Goal: Transaction & Acquisition: Purchase product/service

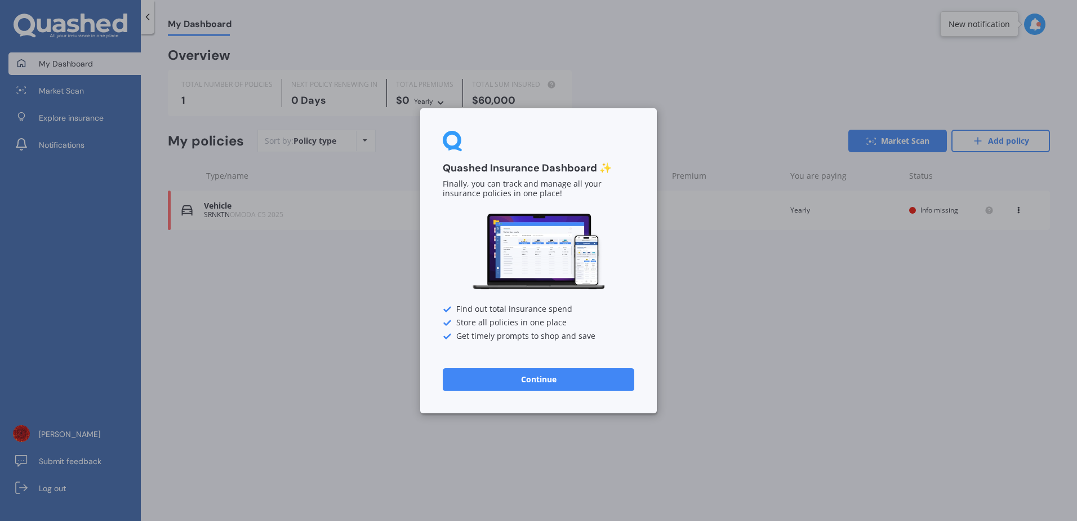
click at [555, 375] on button "Continue" at bounding box center [539, 378] width 192 height 23
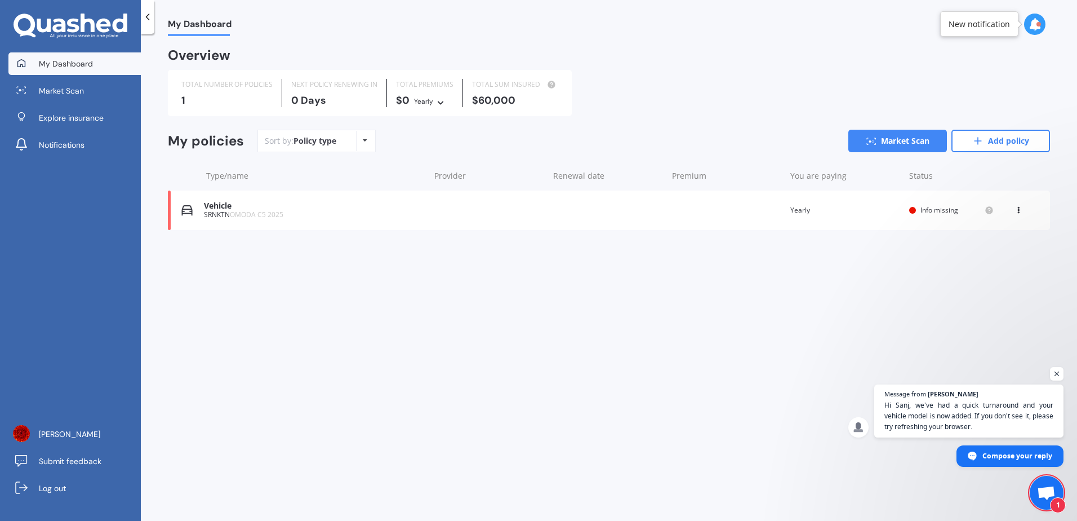
scroll to position [131, 0]
click at [1018, 207] on icon at bounding box center [1019, 208] width 8 height 7
click at [983, 255] on div "Delete" at bounding box center [994, 254] width 112 height 23
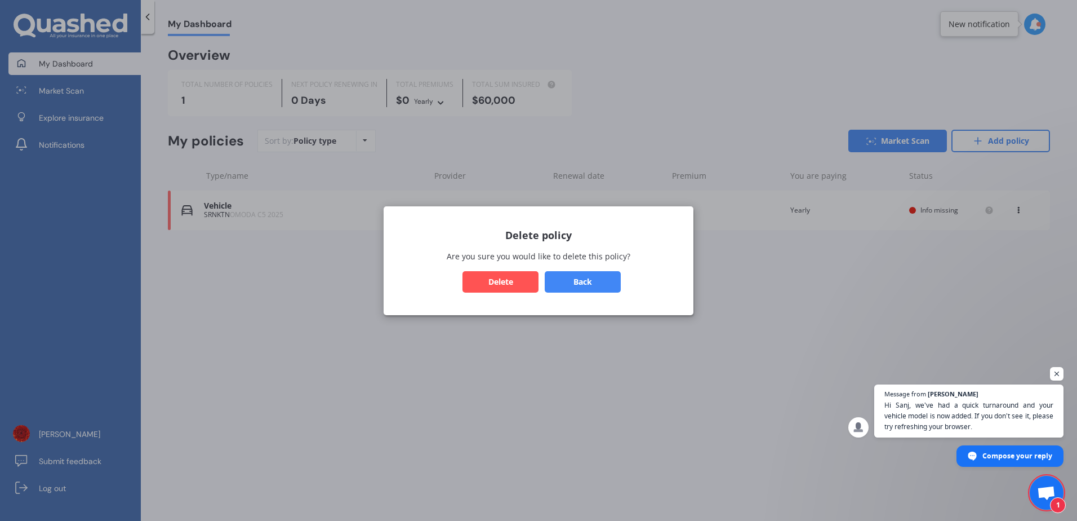
click at [500, 282] on button "Delete" at bounding box center [501, 280] width 76 height 21
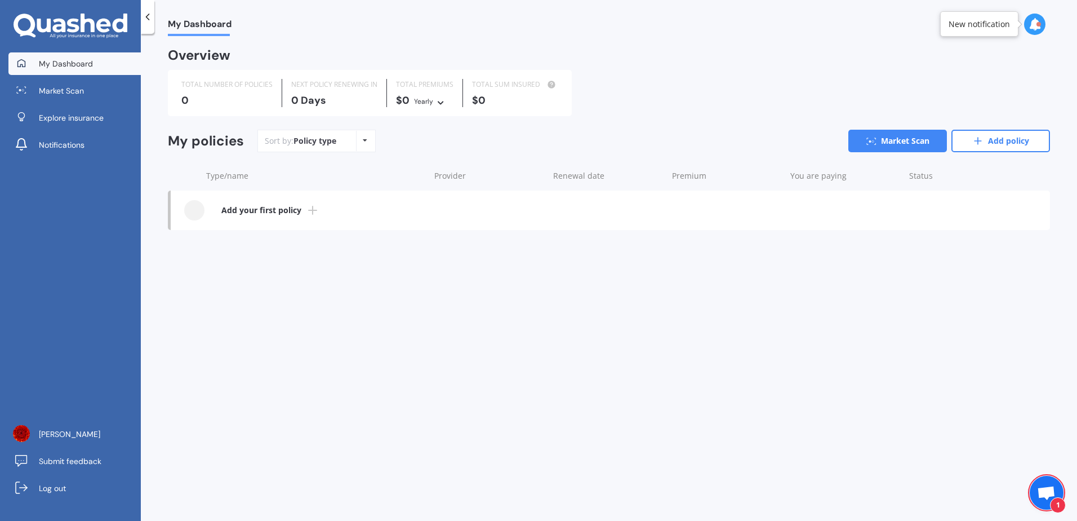
scroll to position [131, 0]
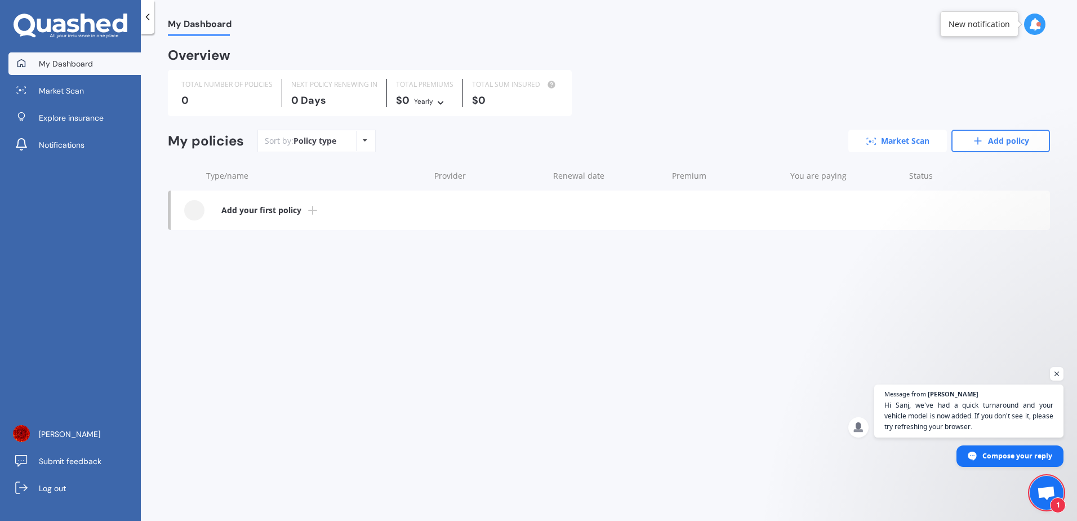
click at [910, 138] on link "Market Scan" at bounding box center [898, 141] width 99 height 23
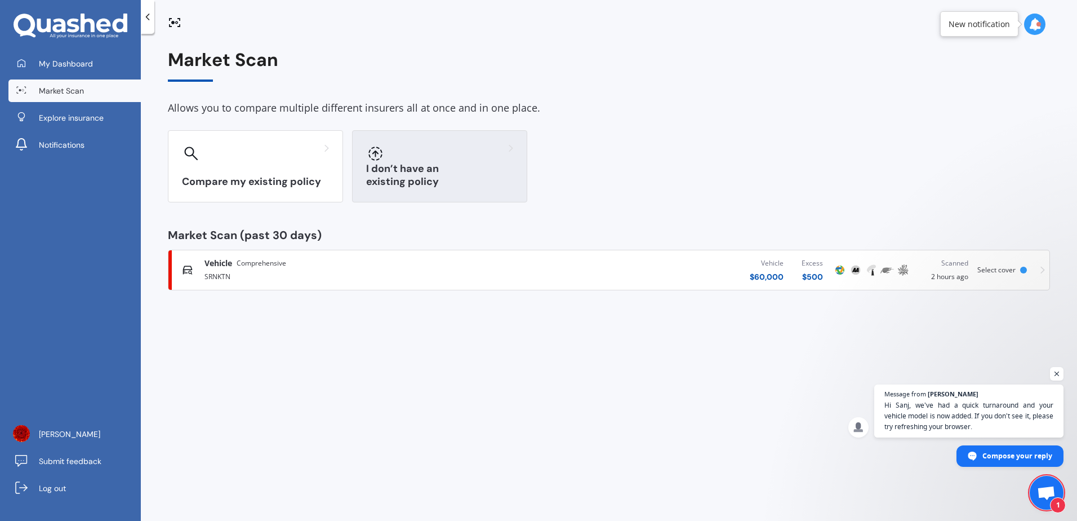
click at [440, 166] on div "I don’t have an existing policy" at bounding box center [439, 166] width 175 height 72
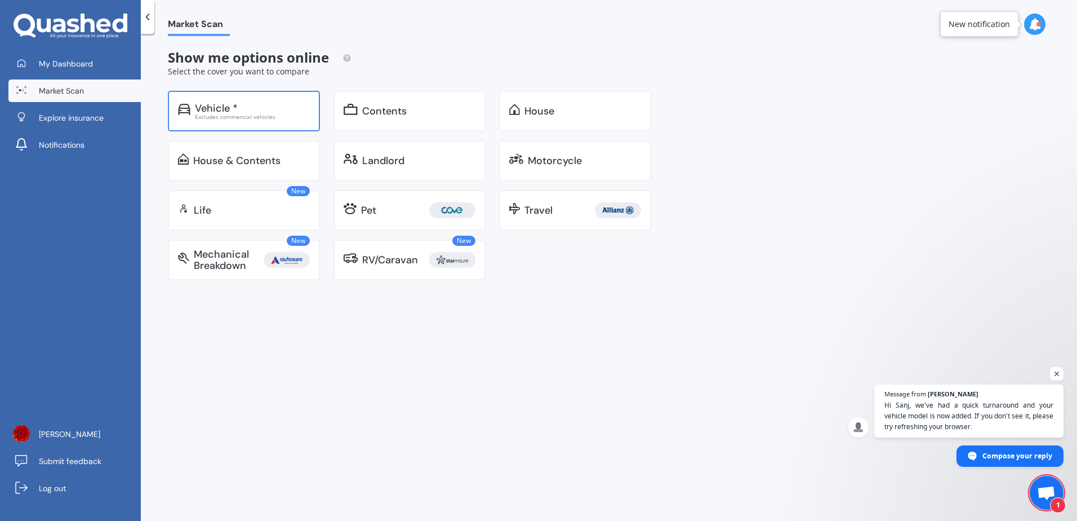
click at [221, 111] on div "Vehicle *" at bounding box center [216, 108] width 43 height 11
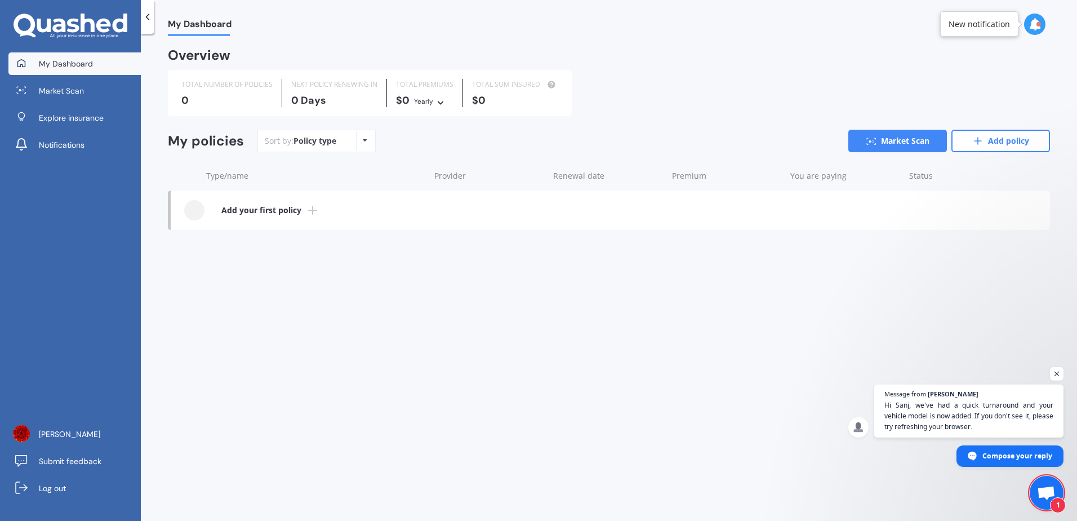
click at [270, 209] on b "Add your first policy" at bounding box center [261, 210] width 80 height 11
click at [372, 145] on div "Policy type Alphabetical Date added Renewing next" at bounding box center [364, 141] width 17 height 20
click at [915, 139] on link "Market Scan" at bounding box center [898, 141] width 99 height 23
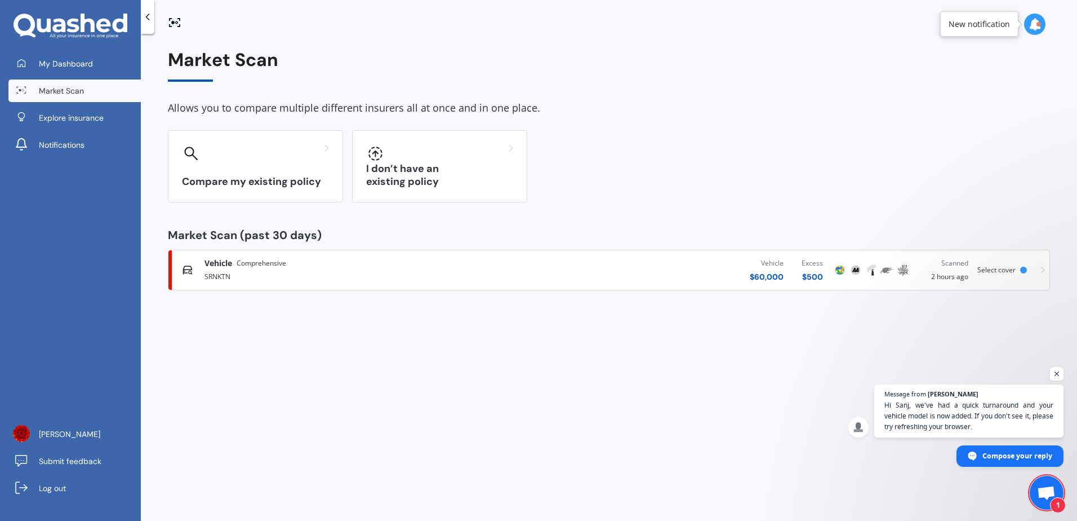
click at [236, 264] on div "Vehicle Comprehensive" at bounding box center [246, 263] width 82 height 11
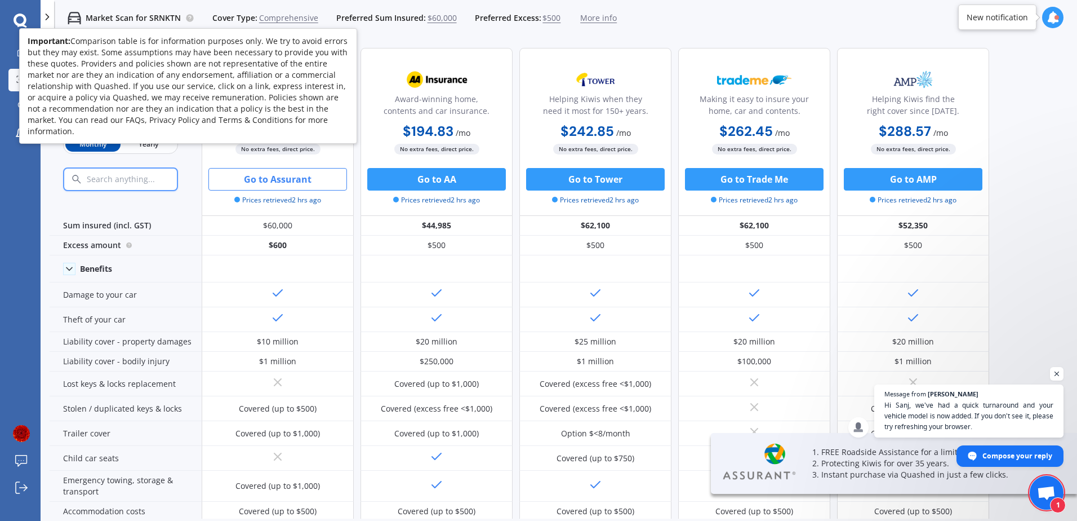
click at [189, 18] on icon at bounding box center [190, 17] width 2 height 2
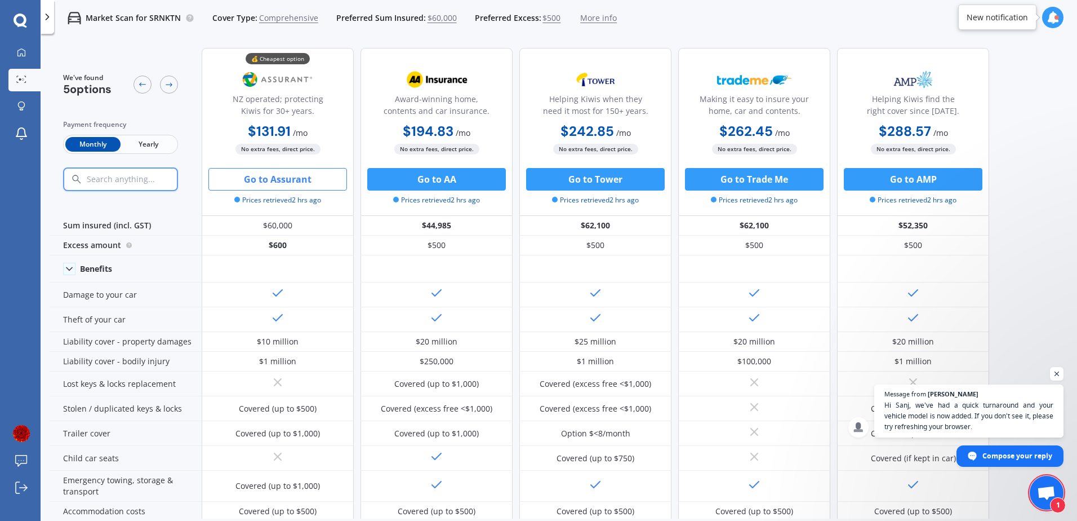
click at [1027, 254] on div "We've found 5 options Payment frequency Monthly Yearly 💰 Cheapest option NZ ope…" at bounding box center [564, 279] width 1028 height 480
click at [287, 17] on span "Comprehensive" at bounding box center [288, 17] width 59 height 11
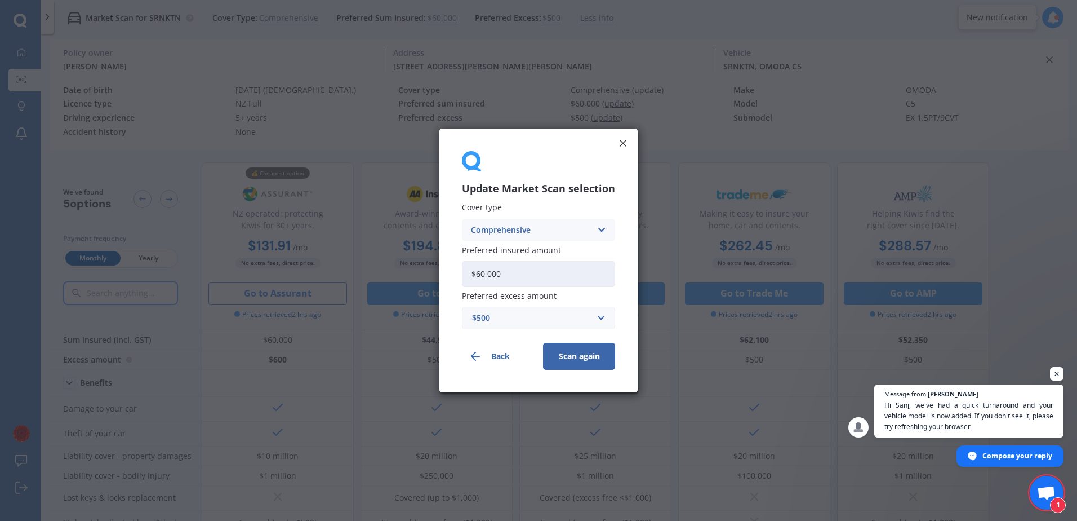
click at [508, 357] on button "Back" at bounding box center [498, 356] width 72 height 27
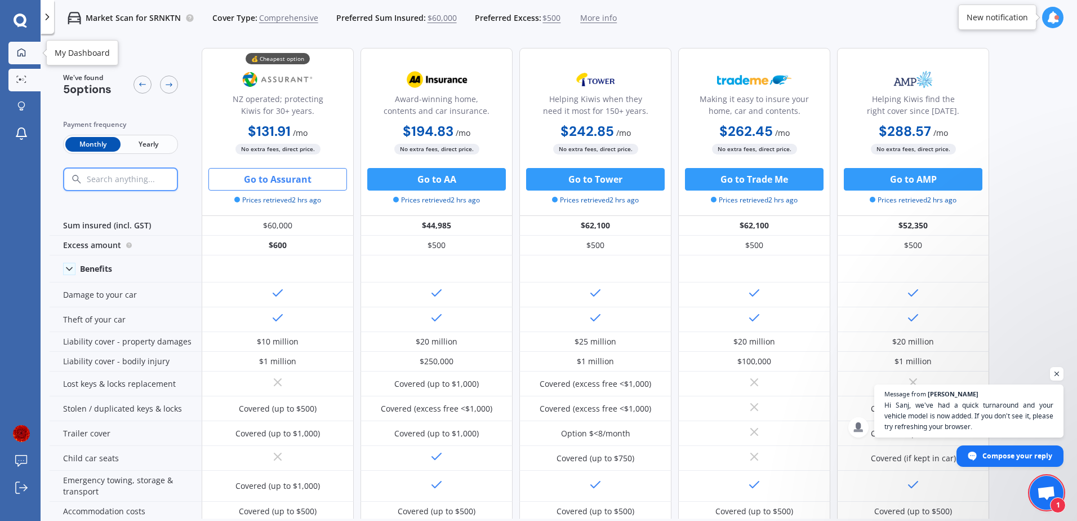
click at [20, 54] on icon at bounding box center [21, 52] width 8 height 8
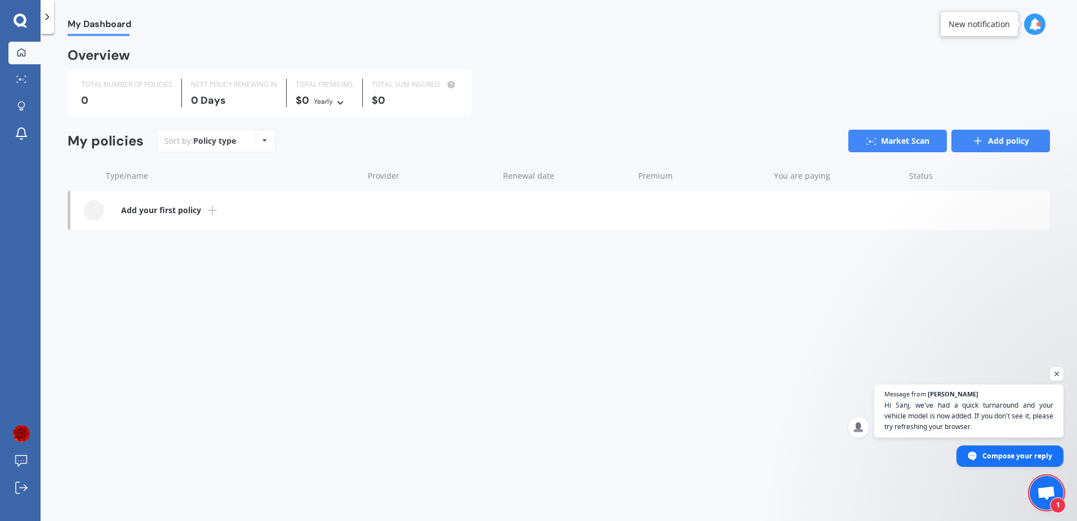
click at [996, 139] on link "Add policy" at bounding box center [1001, 141] width 99 height 23
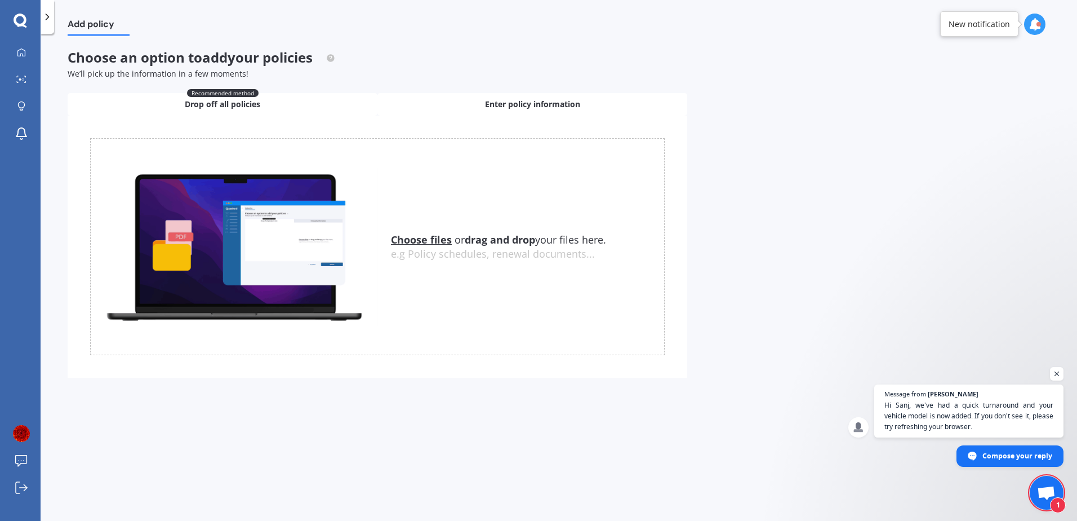
click at [511, 104] on span "Enter policy information" at bounding box center [532, 104] width 95 height 11
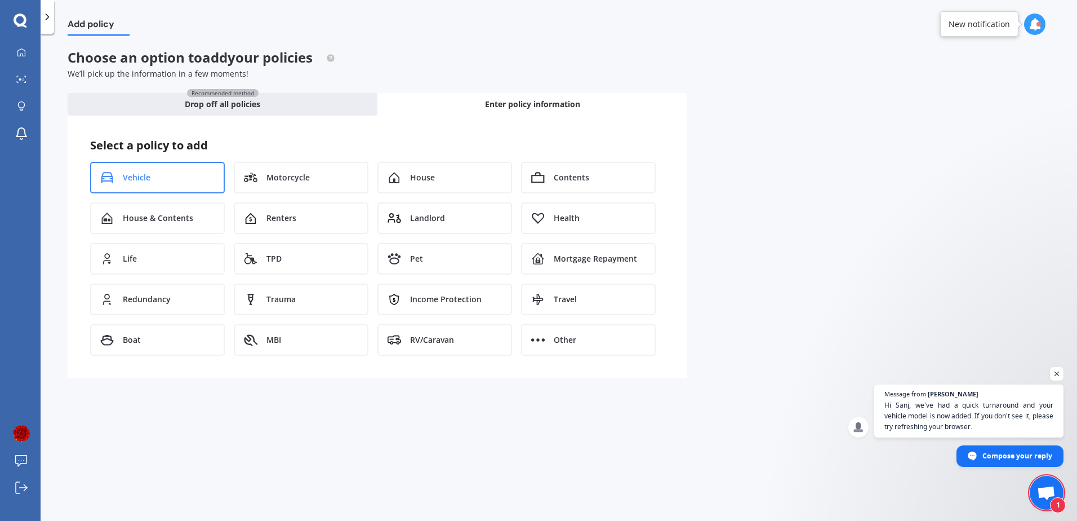
click at [132, 178] on span "Vehicle" at bounding box center [137, 177] width 28 height 11
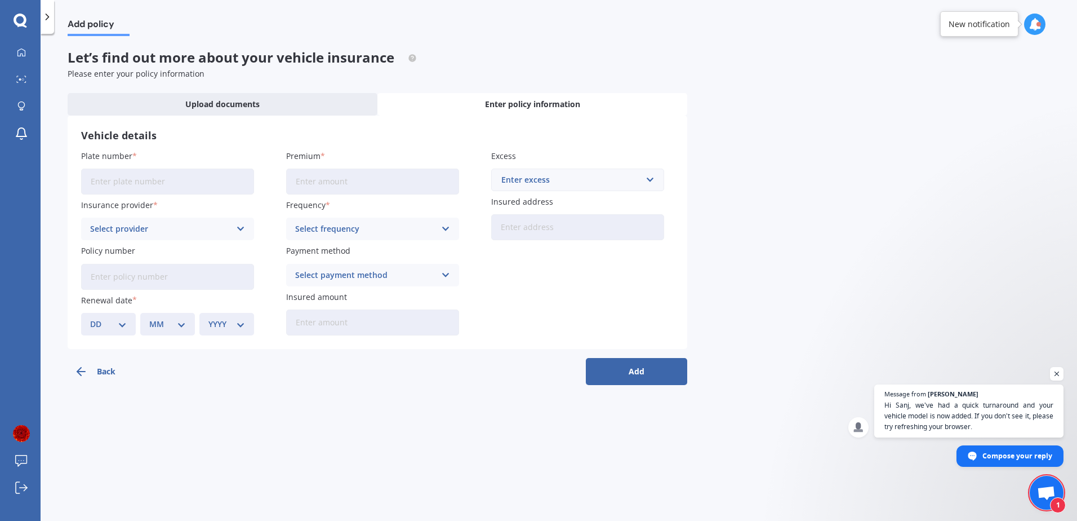
click at [183, 186] on input "Plate number" at bounding box center [167, 181] width 173 height 26
type input "SRNKTN"
click at [332, 185] on input "Premium" at bounding box center [372, 181] width 173 height 26
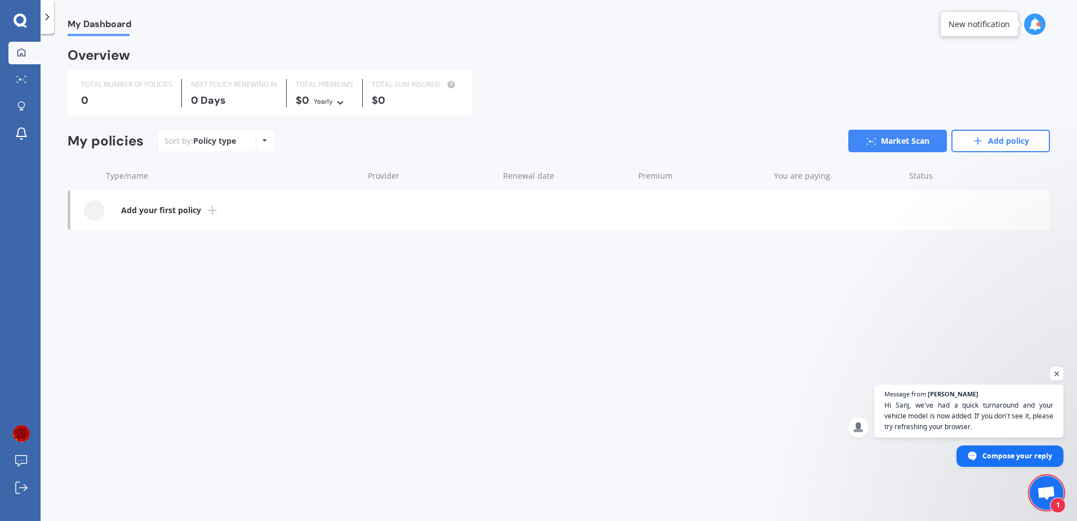
click at [19, 19] on icon at bounding box center [21, 21] width 14 height 15
click at [20, 21] on icon at bounding box center [21, 21] width 14 height 15
click at [1010, 455] on span "Compose your reply" at bounding box center [1018, 455] width 70 height 20
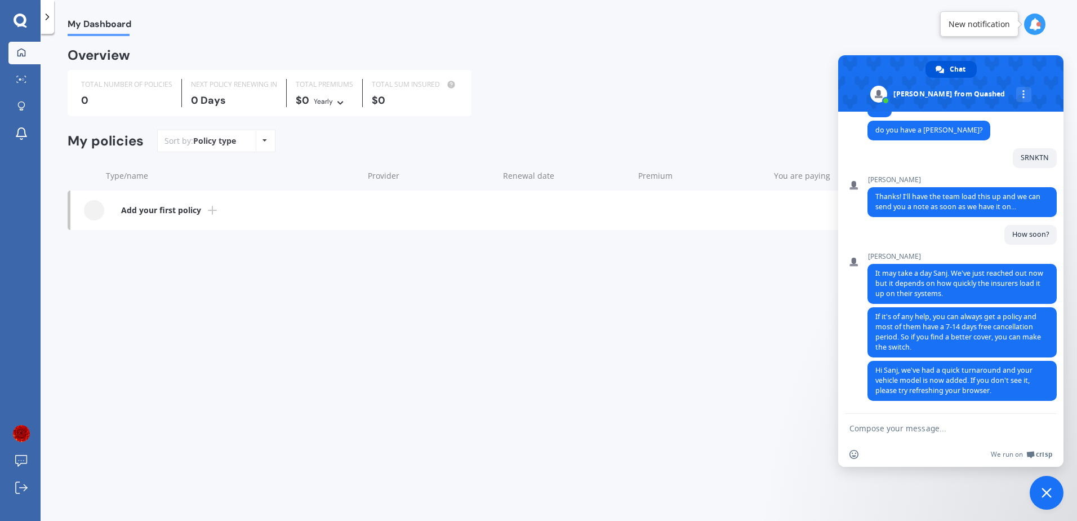
click at [914, 431] on textarea "Compose your message..." at bounding box center [939, 428] width 178 height 10
type textarea "How do I restart with online application from the scratch?"
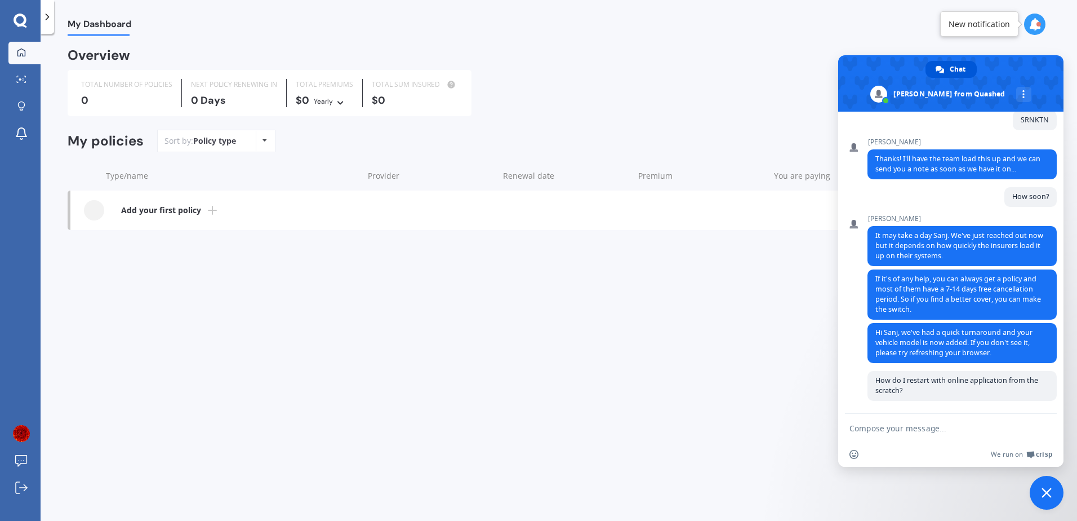
scroll to position [169, 0]
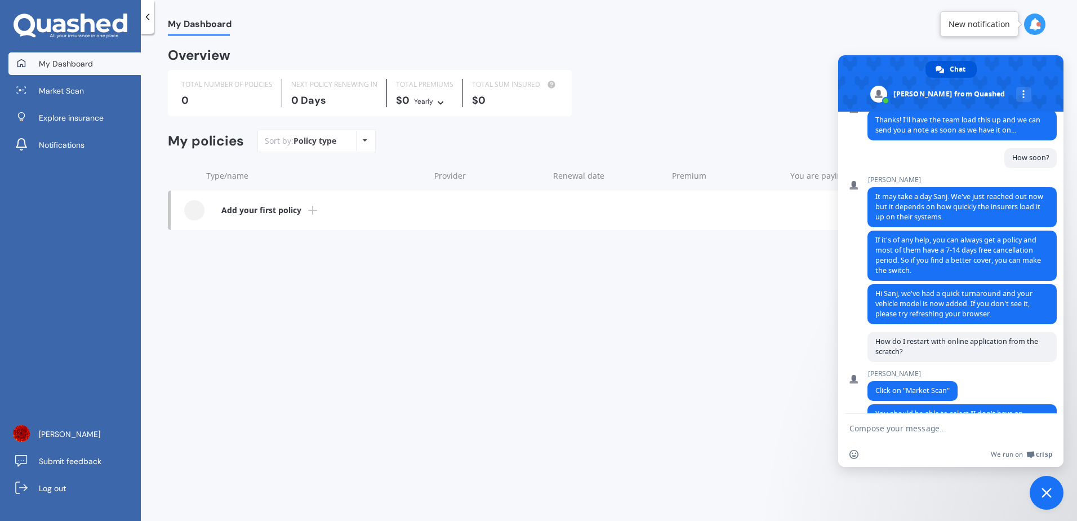
scroll to position [241, 0]
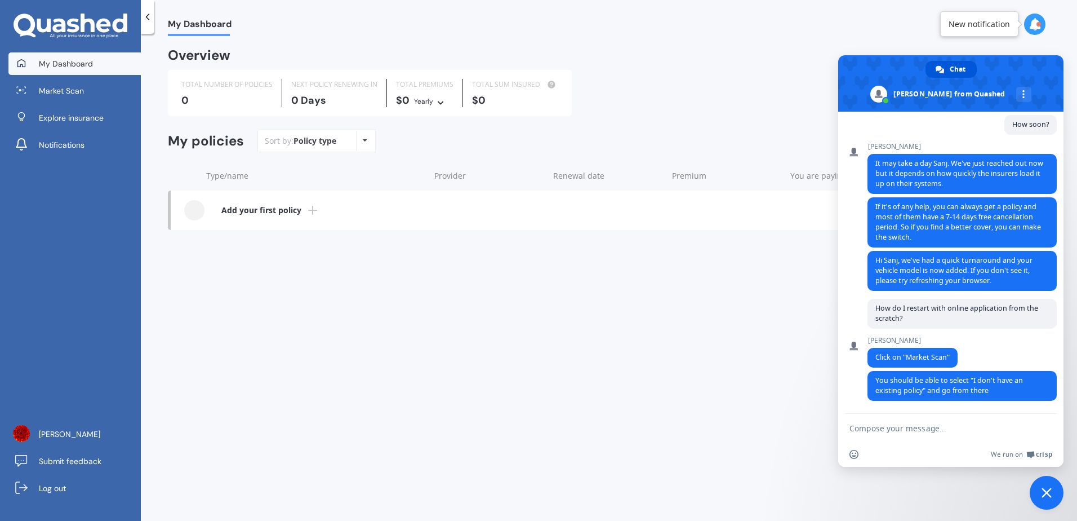
click at [770, 350] on div "My Dashboard Overview TOTAL NUMBER OF POLICIES 0 NEXT POLICY RENEWING [DATE] TO…" at bounding box center [609, 279] width 937 height 487
click at [1051, 491] on span "Close chat" at bounding box center [1047, 492] width 10 height 10
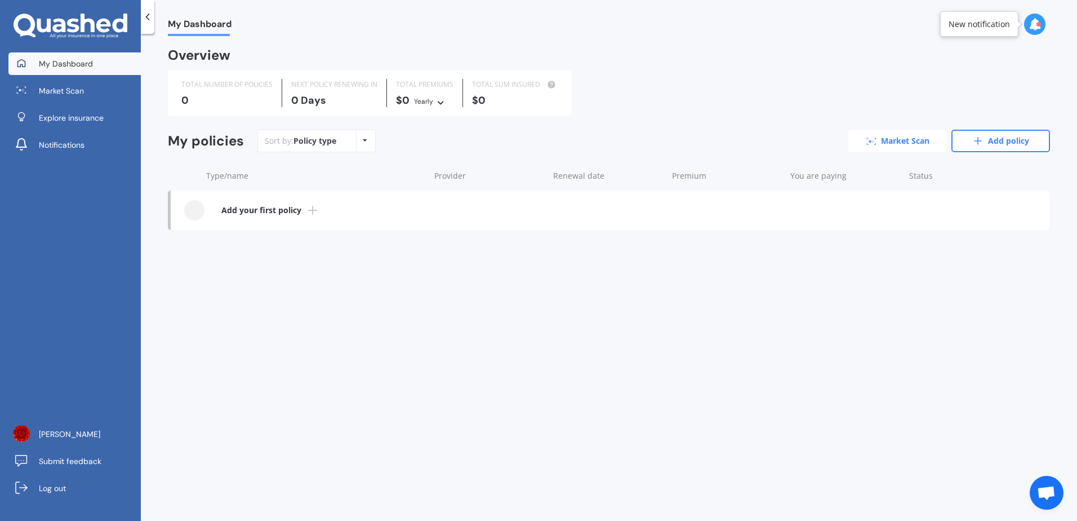
click at [895, 139] on link "Market Scan" at bounding box center [898, 141] width 99 height 23
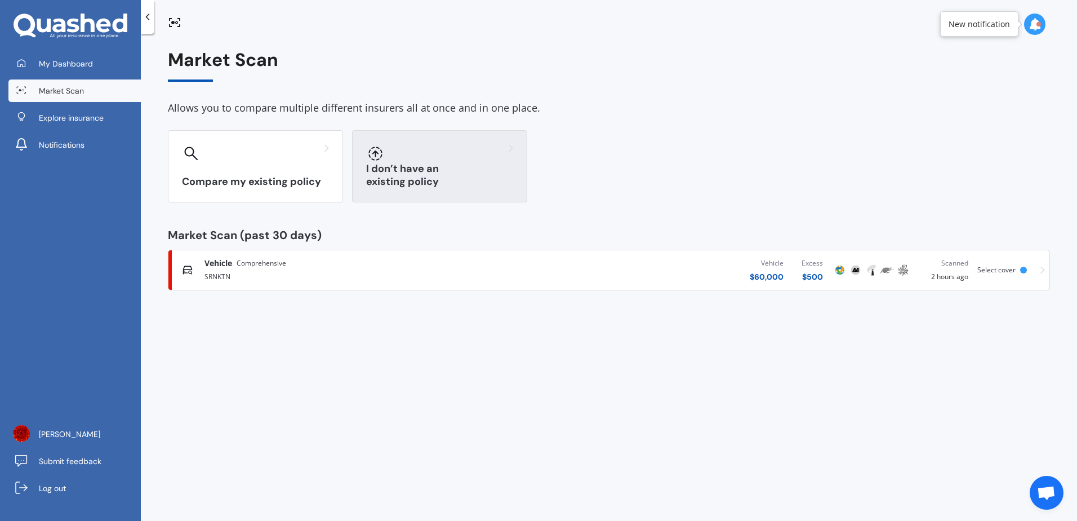
click at [453, 163] on div "I don’t have an existing policy" at bounding box center [439, 166] width 175 height 72
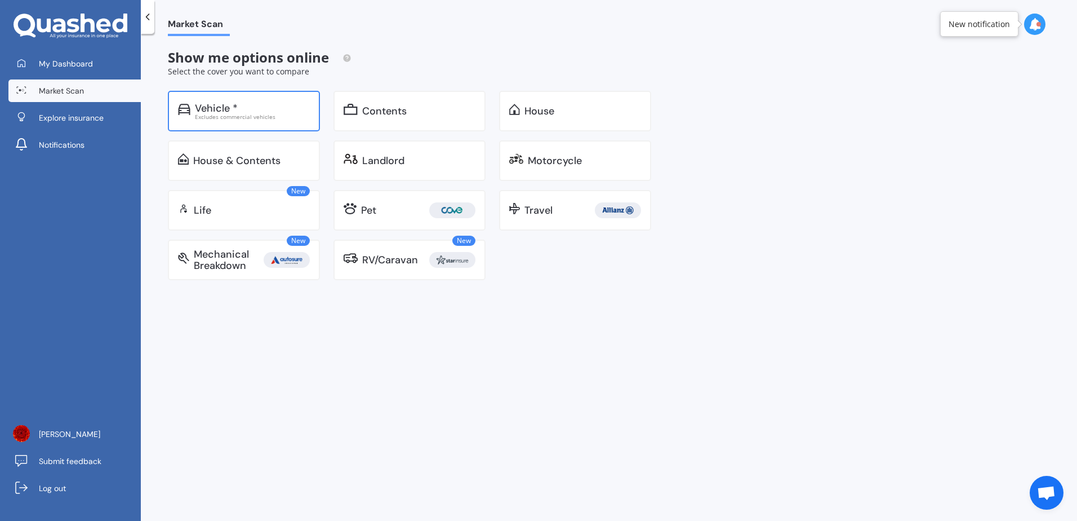
click at [251, 108] on div "Vehicle *" at bounding box center [252, 108] width 115 height 11
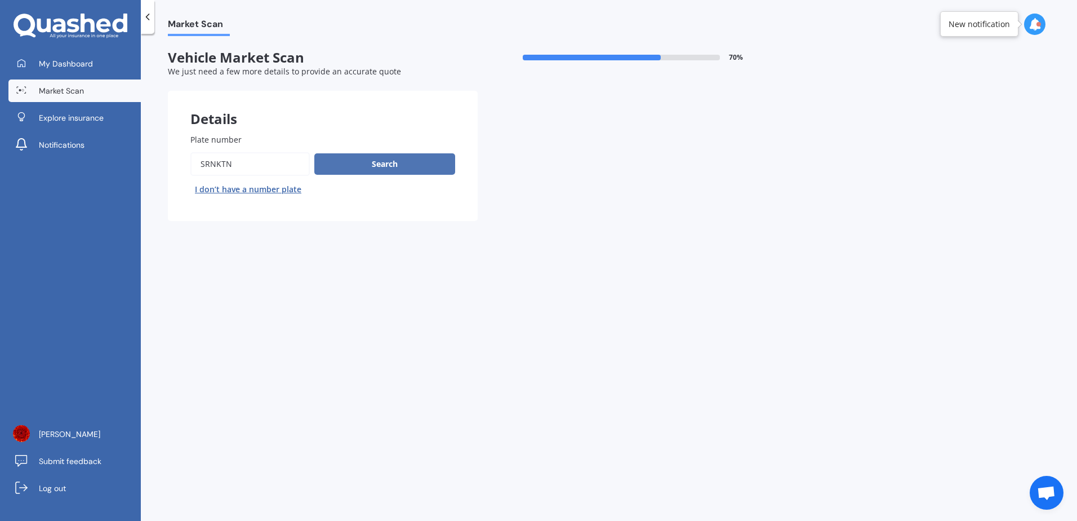
click at [356, 162] on button "Search" at bounding box center [384, 163] width 141 height 21
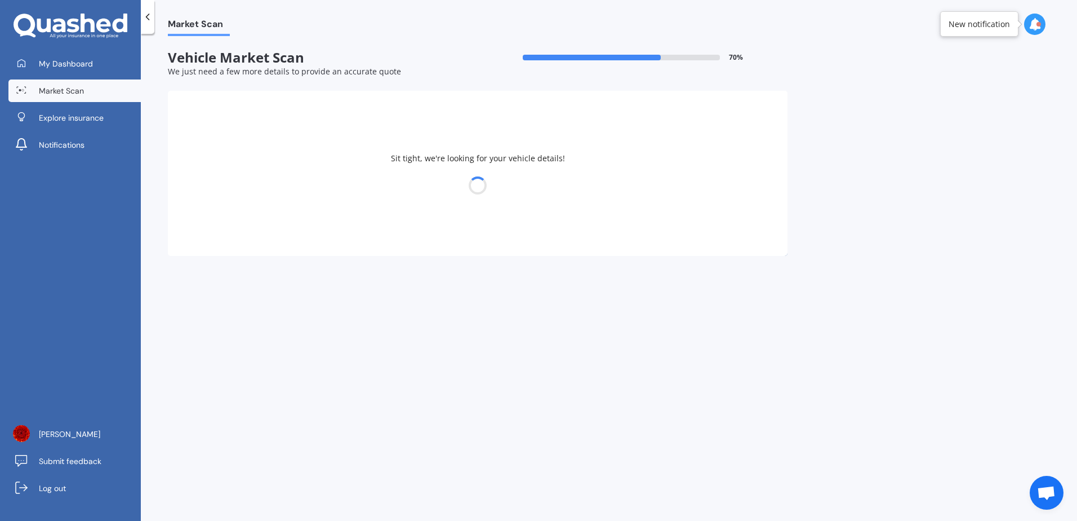
select select "OMODA"
select select "O9"
select select "28"
select select "08"
select select "1974"
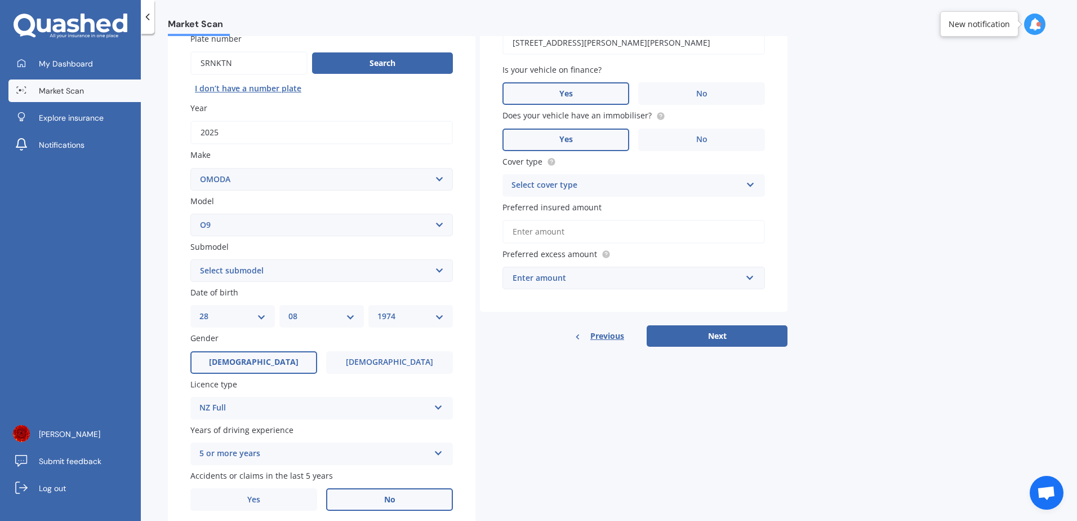
scroll to position [113, 0]
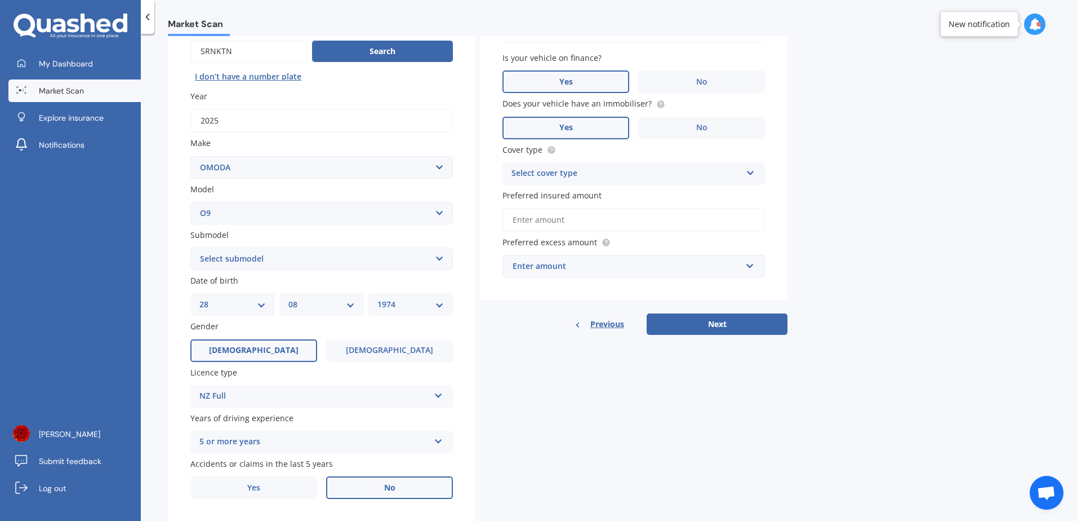
click at [436, 260] on select "Select submodel PHEV" at bounding box center [321, 258] width 263 height 23
select select "PHEV"
click at [190, 247] on select "Select submodel PHEV" at bounding box center [321, 258] width 263 height 23
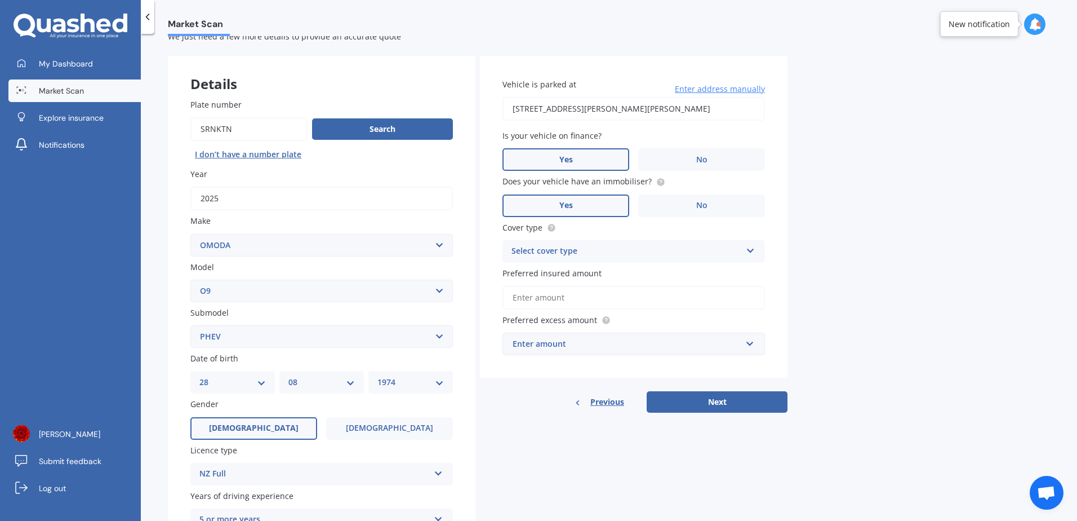
scroll to position [30, 0]
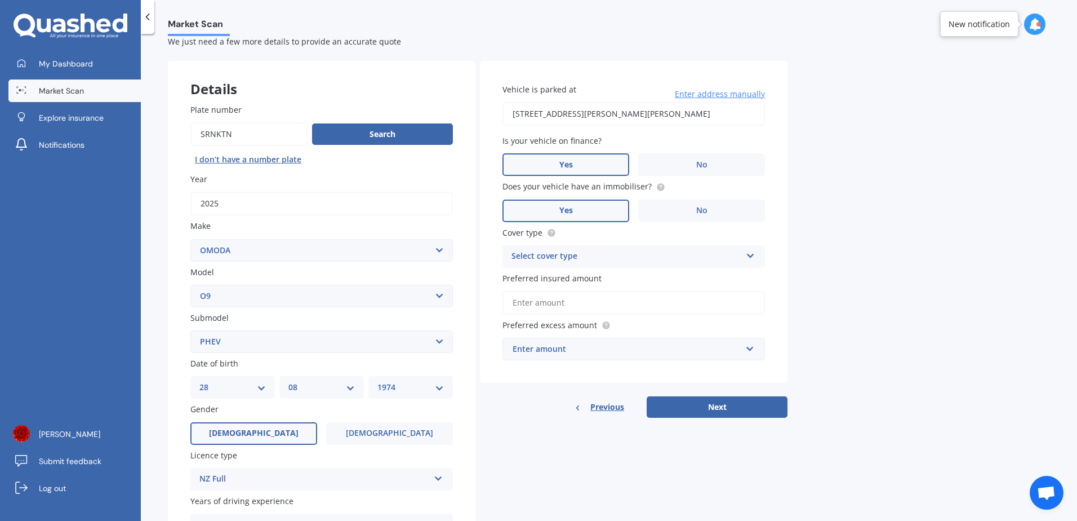
click at [1047, 485] on span "Open chat" at bounding box center [1047, 493] width 34 height 34
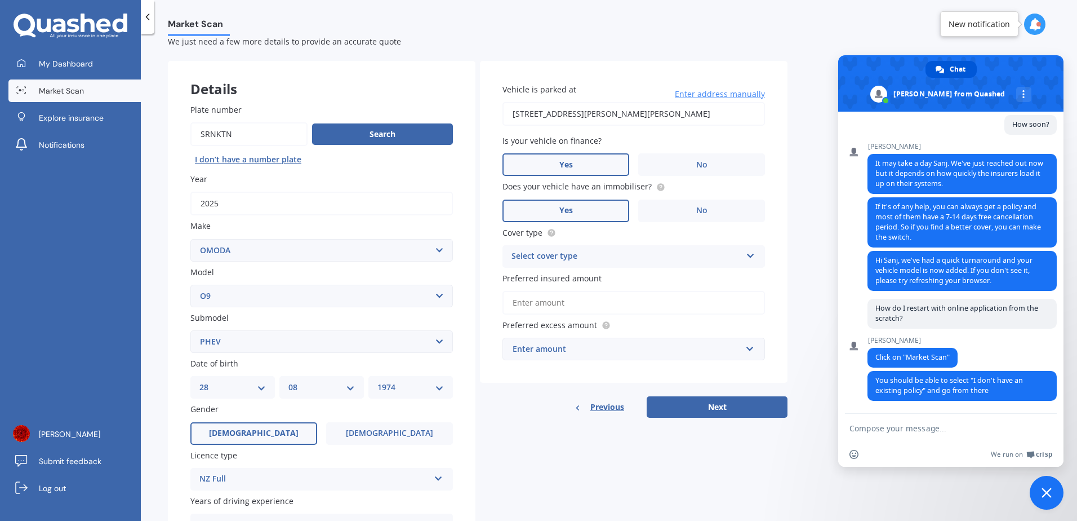
click at [904, 428] on textarea "Compose your message..." at bounding box center [939, 428] width 178 height 10
type textarea "tnx"
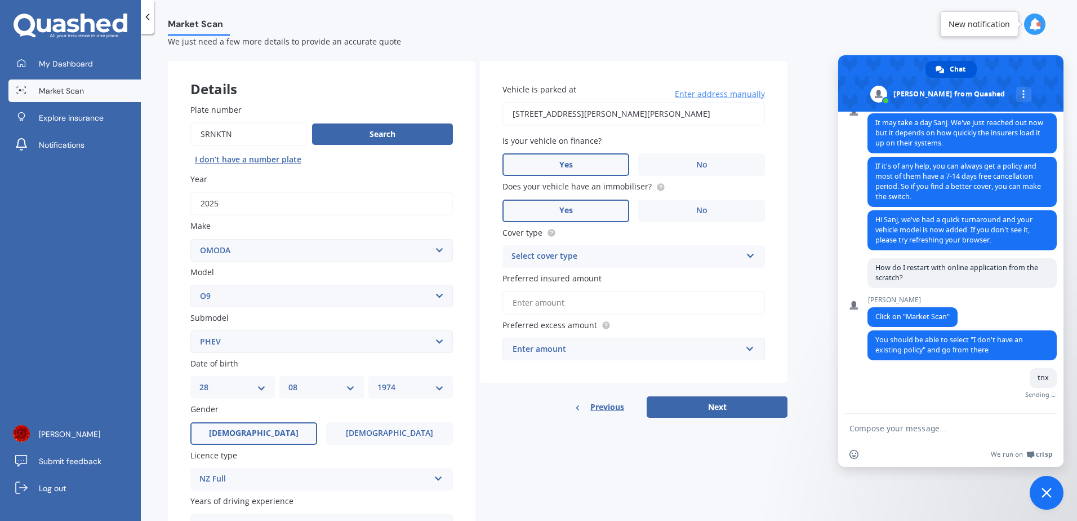
scroll to position [269, 0]
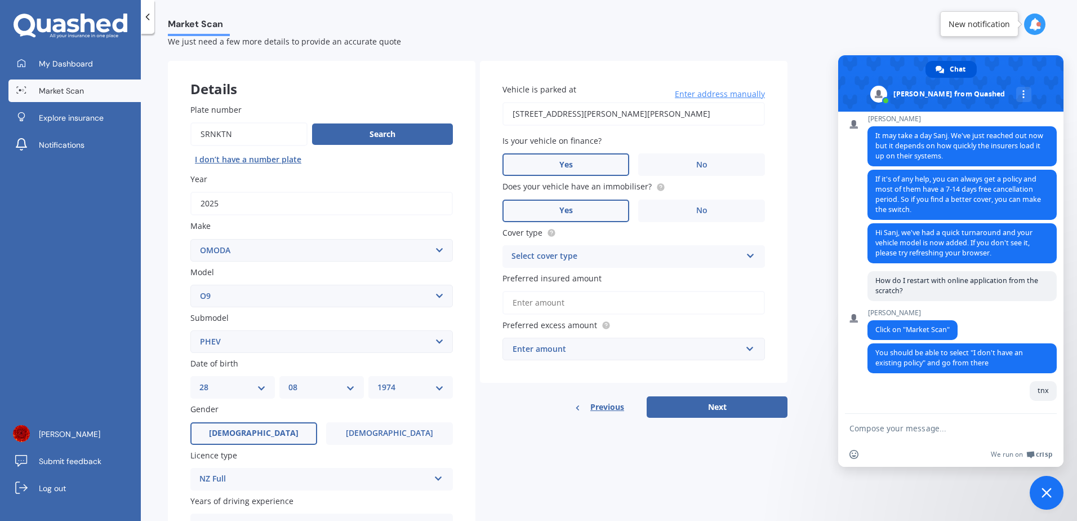
click at [807, 252] on div "Market Scan Vehicle Market Scan 70 % We just need a few more details to provide…" at bounding box center [609, 279] width 937 height 487
click at [1051, 495] on span "Close chat" at bounding box center [1047, 492] width 10 height 10
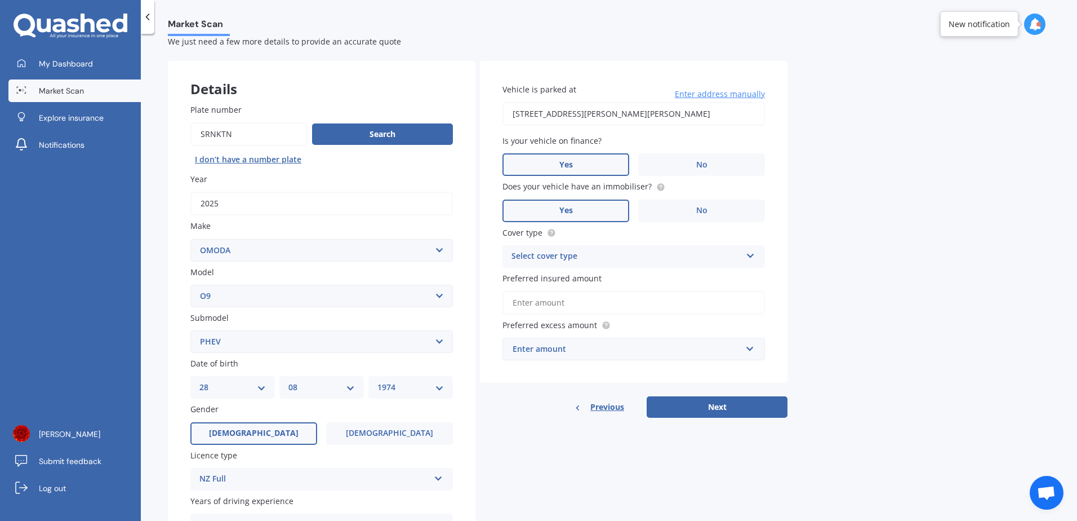
click at [753, 254] on icon at bounding box center [751, 254] width 10 height 8
click at [708, 276] on div "Comprehensive" at bounding box center [633, 278] width 261 height 20
click at [720, 305] on input "Preferred insured amount" at bounding box center [634, 303] width 263 height 24
type input "$60,000"
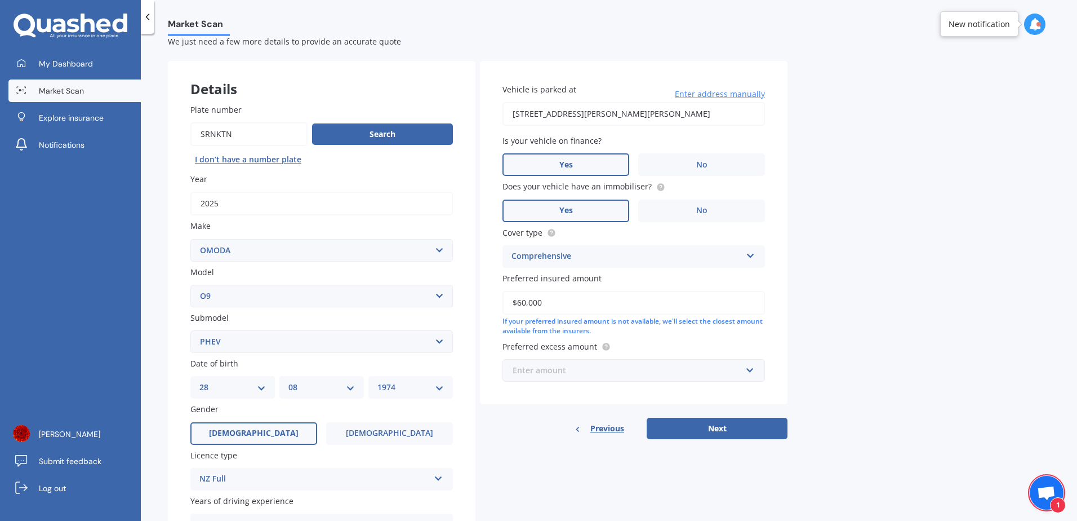
click at [752, 368] on input "text" at bounding box center [630, 370] width 252 height 21
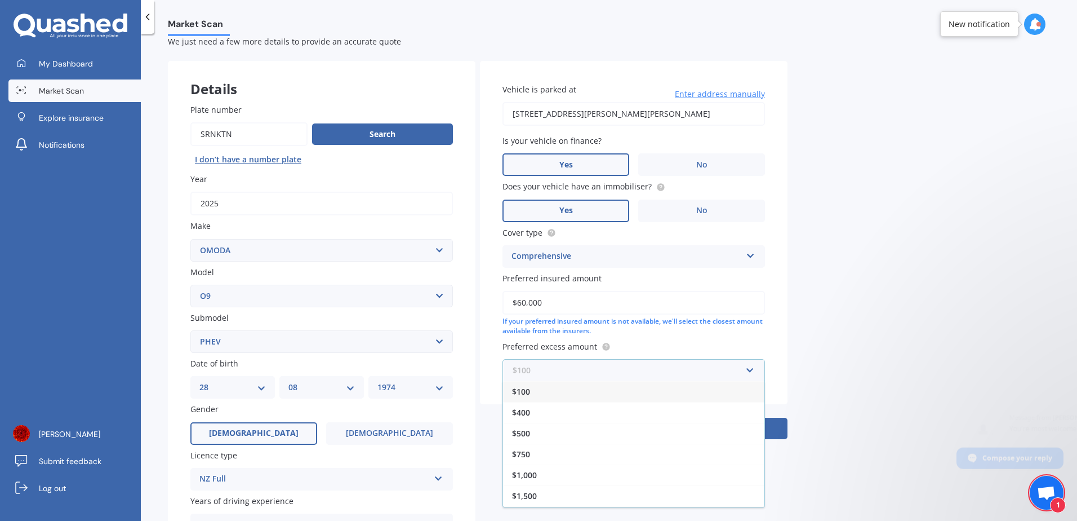
scroll to position [308, 0]
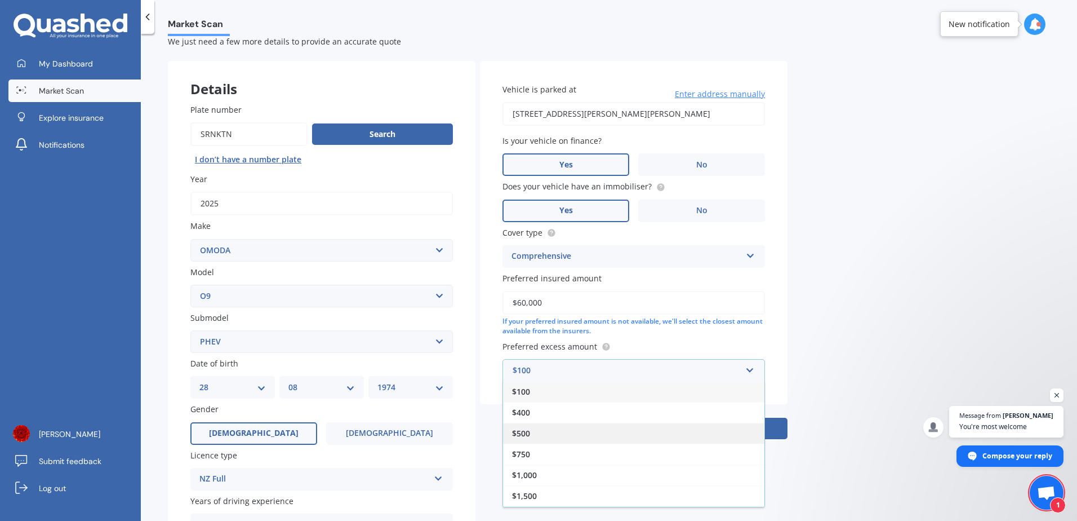
click at [598, 434] on div "$500" at bounding box center [633, 433] width 261 height 21
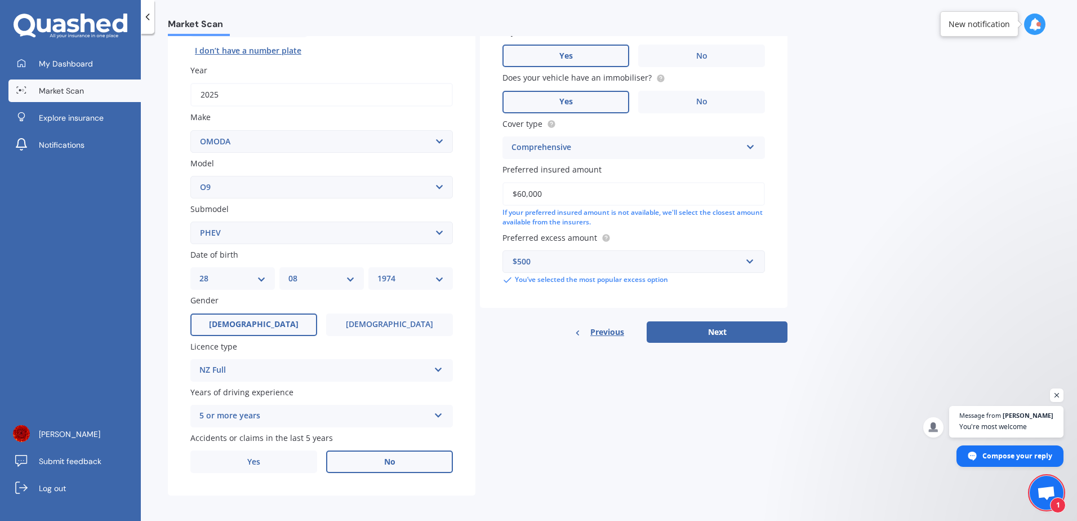
scroll to position [143, 0]
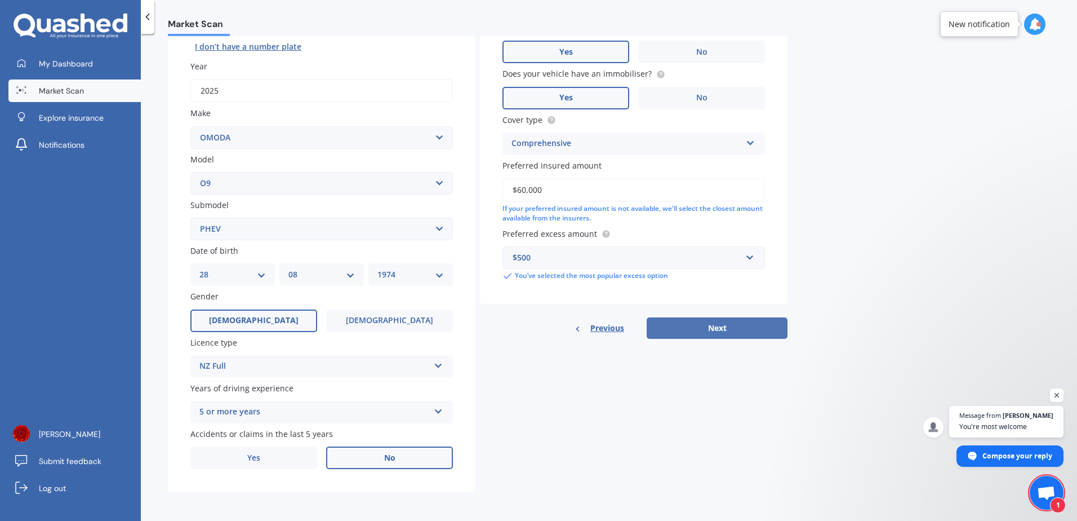
click at [756, 330] on button "Next" at bounding box center [717, 327] width 141 height 21
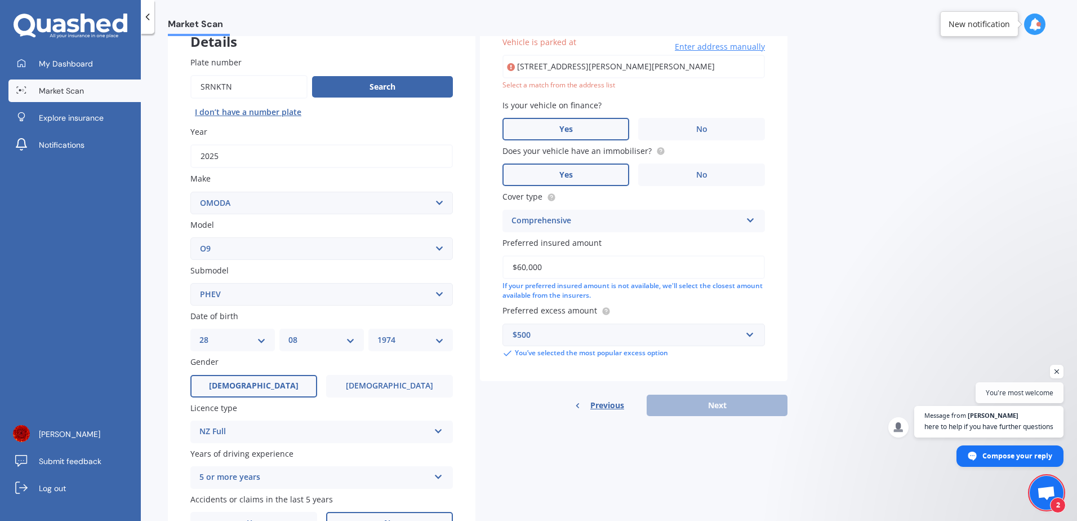
scroll to position [331, 0]
type input "[STREET_ADDRESS][PERSON_NAME][PERSON_NAME]"
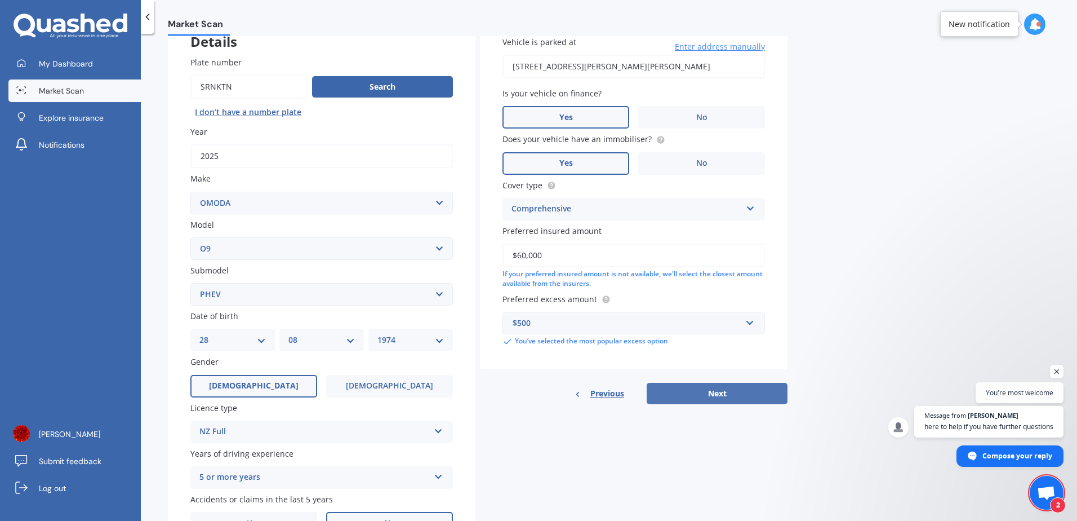
click at [762, 394] on button "Next" at bounding box center [717, 393] width 141 height 21
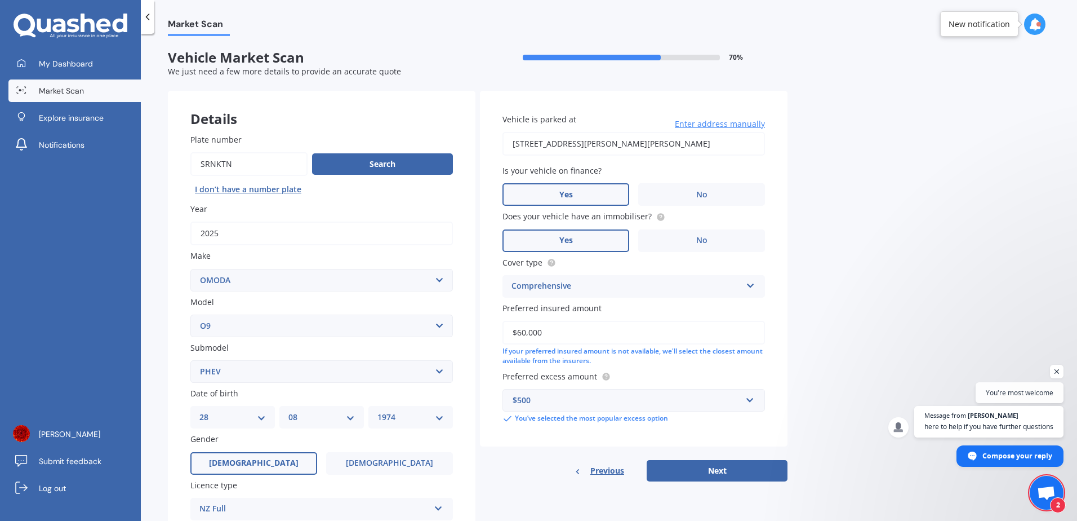
select select "28"
select select "08"
select select "1974"
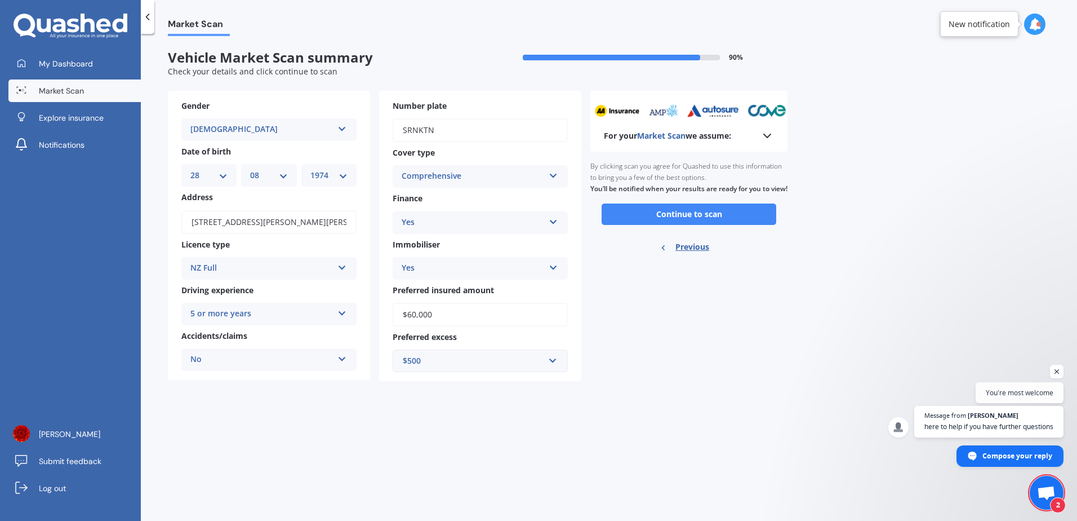
click at [553, 224] on icon at bounding box center [554, 220] width 10 height 8
click at [482, 269] on div "No" at bounding box center [480, 265] width 174 height 20
click at [723, 220] on button "Continue to scan" at bounding box center [689, 213] width 175 height 21
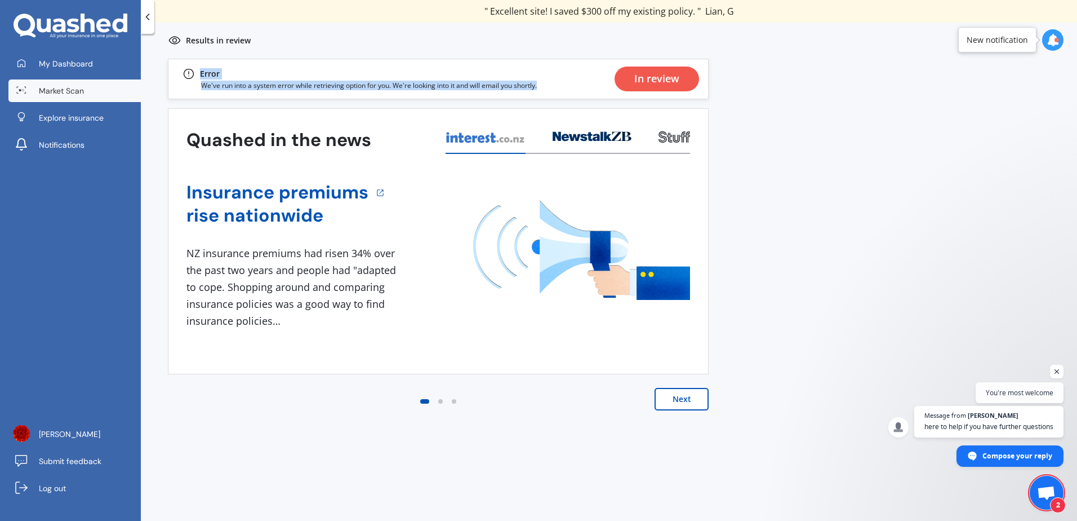
drag, startPoint x: 545, startPoint y: 90, endPoint x: 201, endPoint y: 73, distance: 344.1
click at [201, 73] on div "Error We've run into a system error while retrieving option for you. We're look…" at bounding box center [438, 79] width 541 height 41
drag, startPoint x: 201, startPoint y: 73, endPoint x: 209, endPoint y: 74, distance: 7.9
copy div "Error We've run into a system error while retrieving option for you. We're look…"
click at [1031, 456] on span "Compose your reply" at bounding box center [1018, 455] width 70 height 20
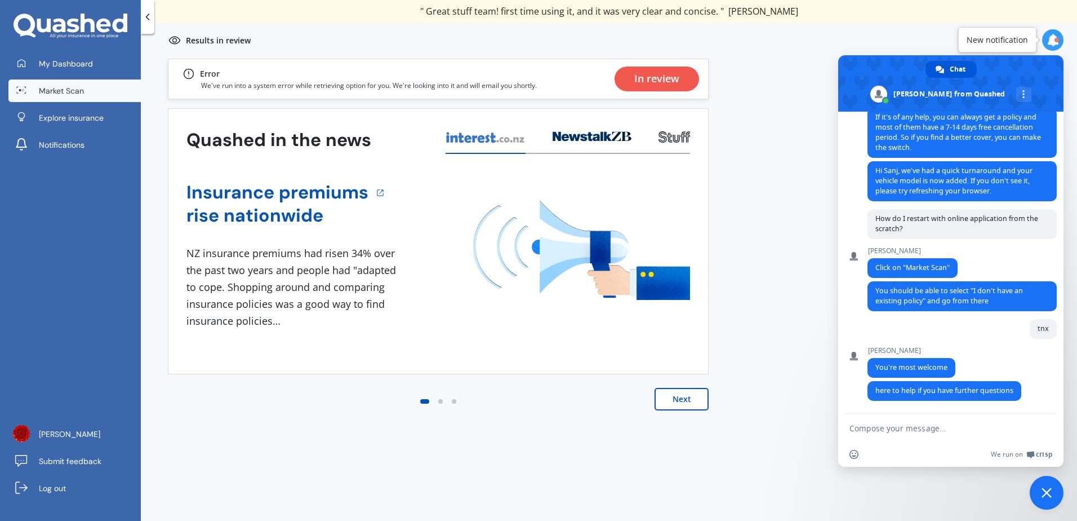
click at [919, 427] on textarea "Compose your message..." at bounding box center [939, 428] width 178 height 10
paste textarea "Error We've run into a system error while retrieving option for you. We're look…"
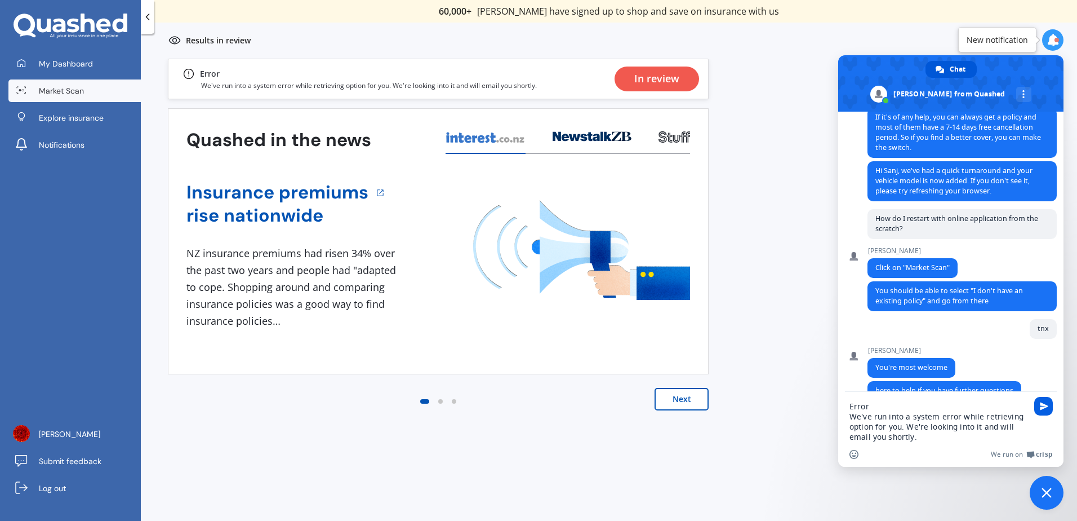
type textarea "Error We've run into a system error while retrieving option for you. We're look…"
click at [1044, 409] on span "Send" at bounding box center [1044, 406] width 8 height 8
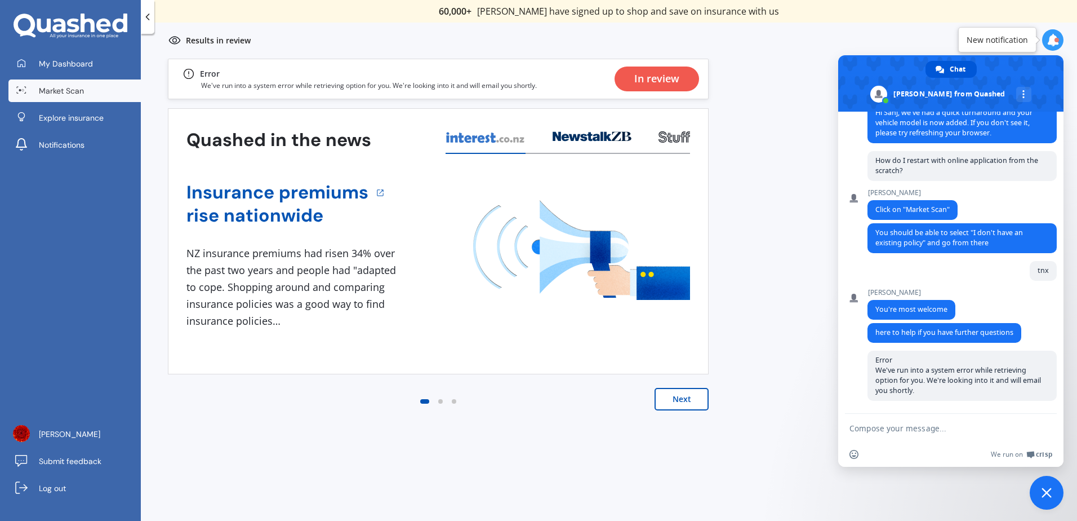
scroll to position [389, 0]
click at [876, 424] on textarea "Compose your message..." at bounding box center [939, 428] width 178 height 10
type textarea "Does this mean I can't check the quotes online?"
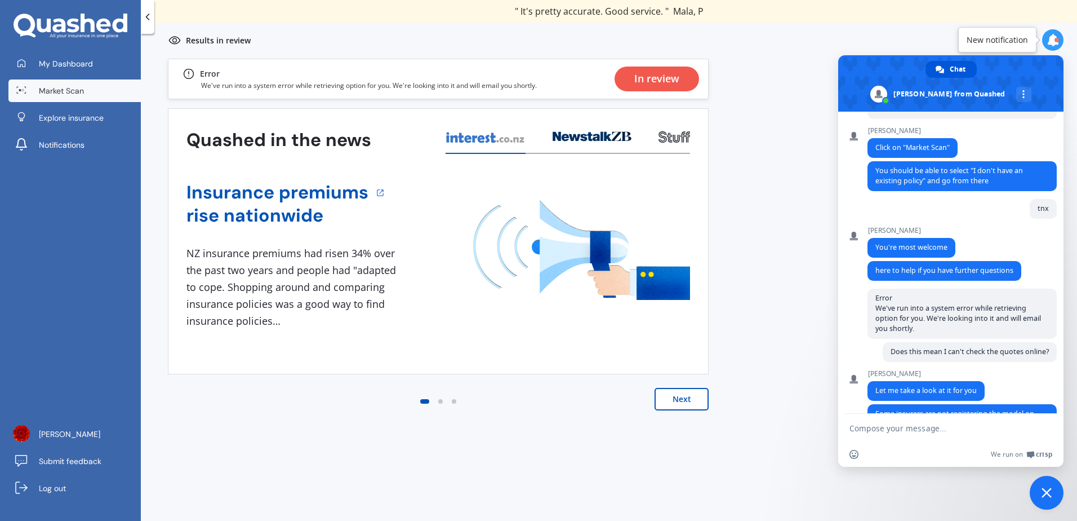
scroll to position [504, 0]
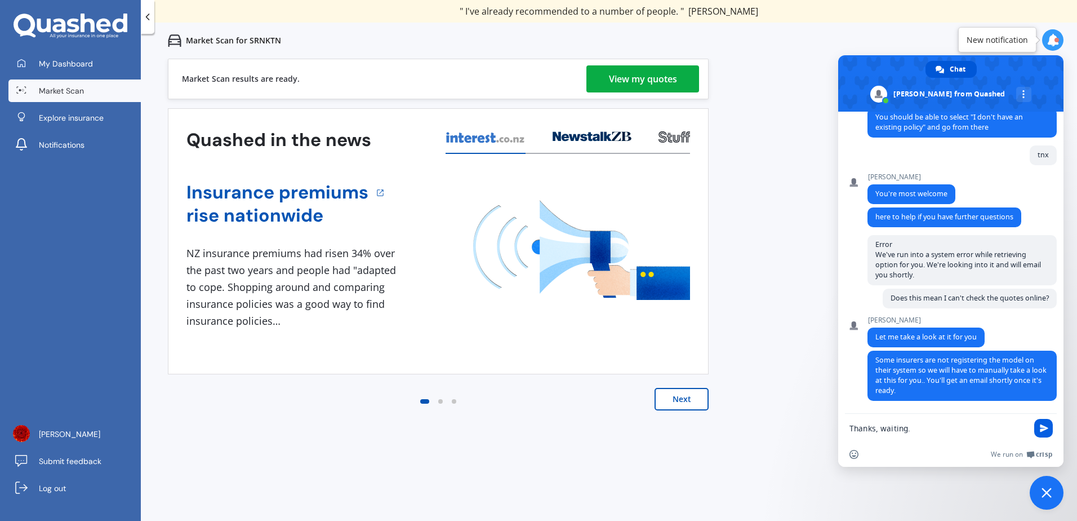
type textarea "Thanks, waiting."
click at [1044, 425] on span "Send" at bounding box center [1044, 428] width 8 height 8
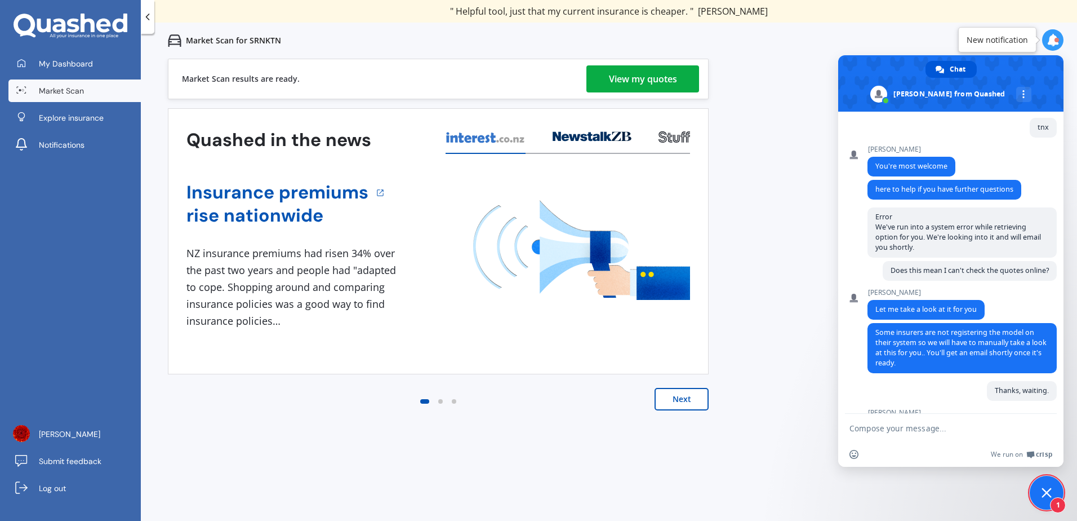
scroll to position [581, 0]
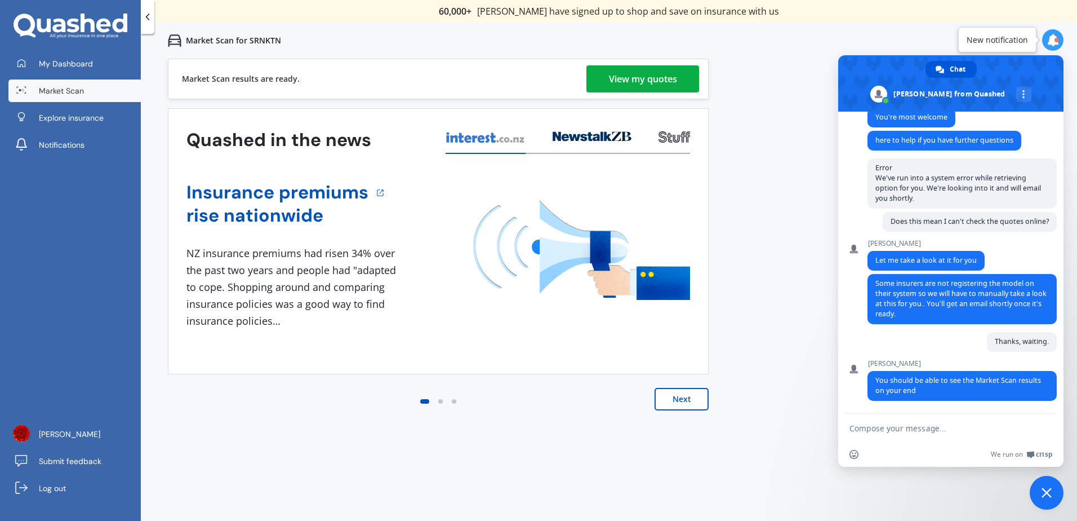
click at [638, 78] on div "View my quotes" at bounding box center [643, 78] width 68 height 27
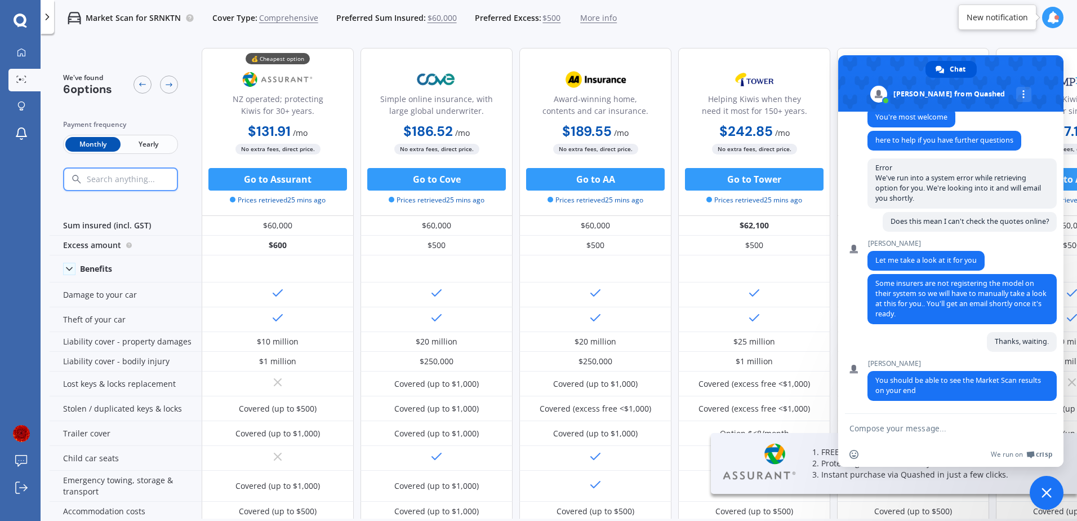
click at [959, 426] on textarea "Compose your message..." at bounding box center [939, 428] width 178 height 10
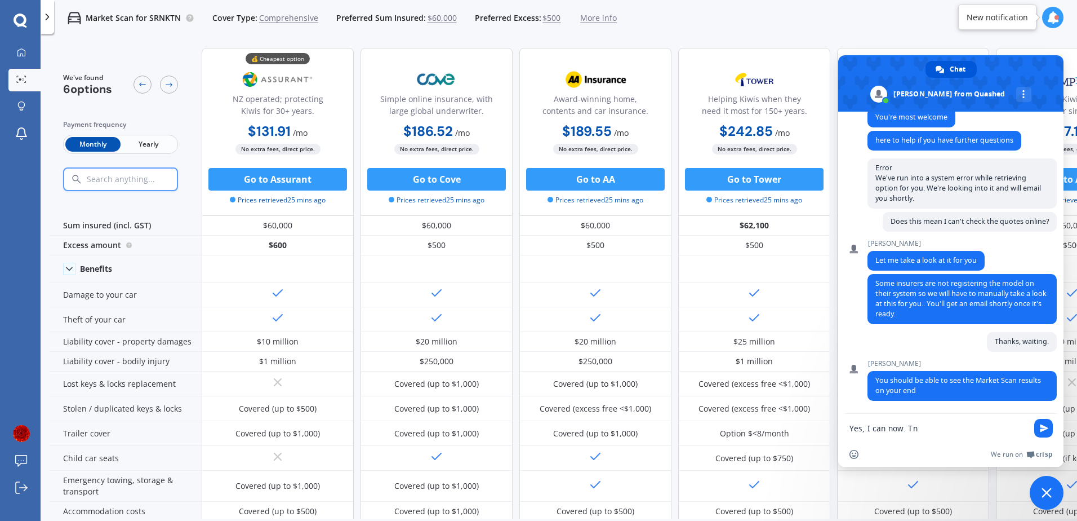
type textarea "Yes, I can now. Tnx"
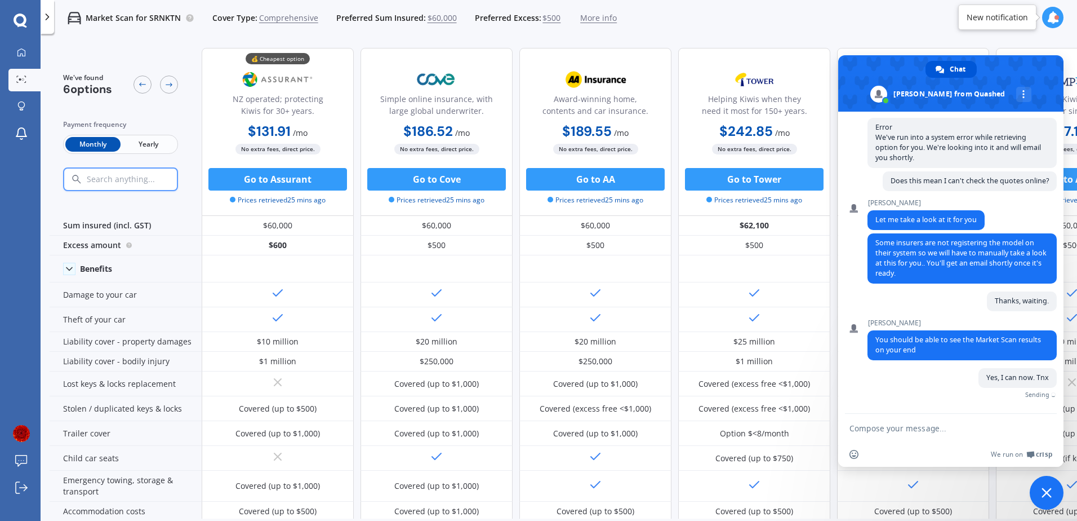
click at [1046, 495] on span "Close chat" at bounding box center [1047, 492] width 10 height 10
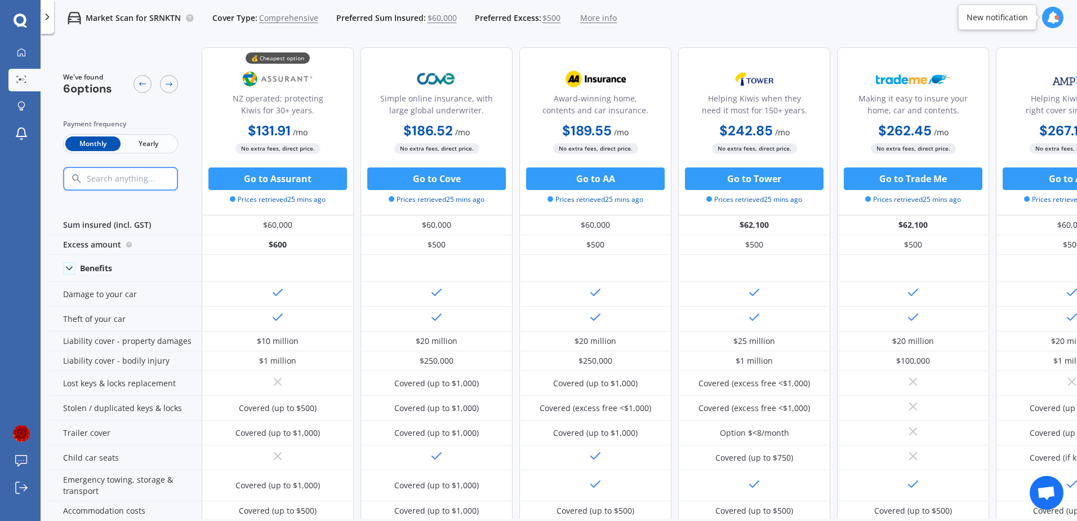
scroll to position [0, 0]
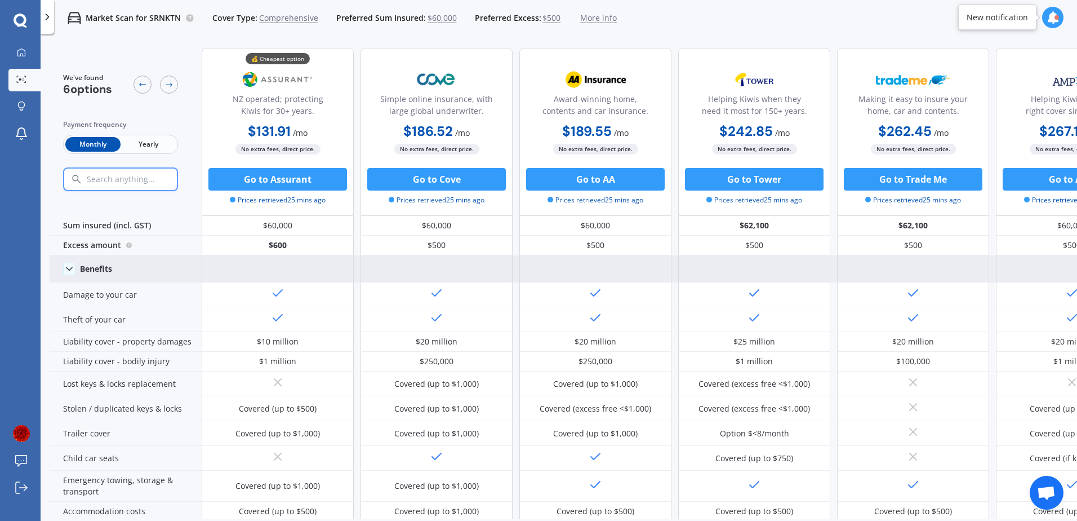
click at [72, 266] on icon at bounding box center [69, 268] width 11 height 11
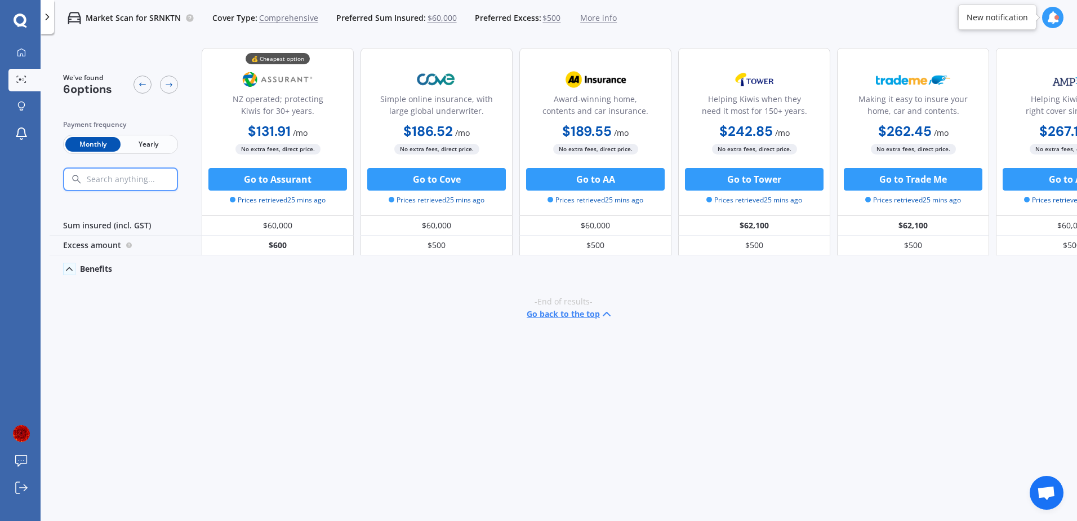
click at [72, 266] on icon at bounding box center [69, 268] width 11 height 11
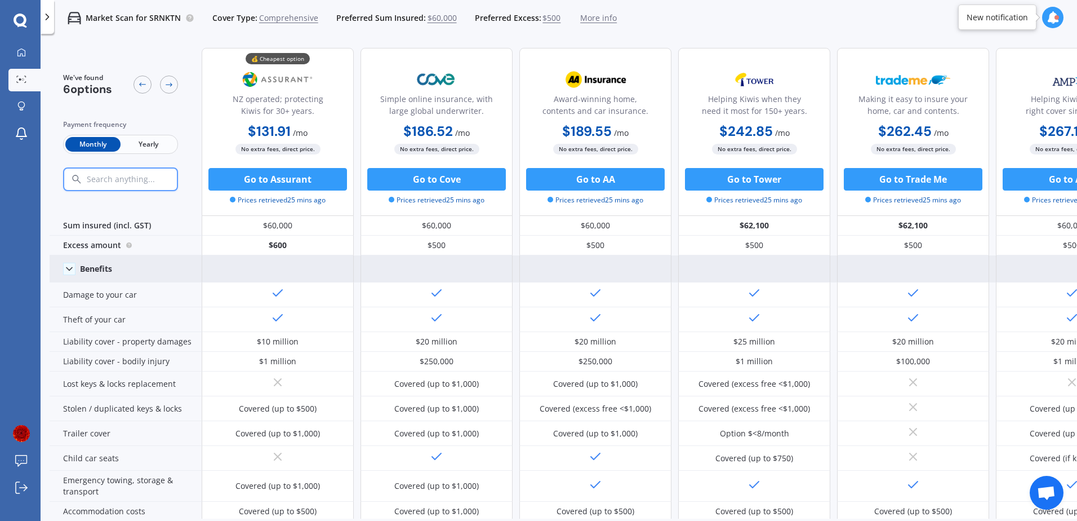
click at [1042, 494] on span "Open chat" at bounding box center [1046, 494] width 19 height 16
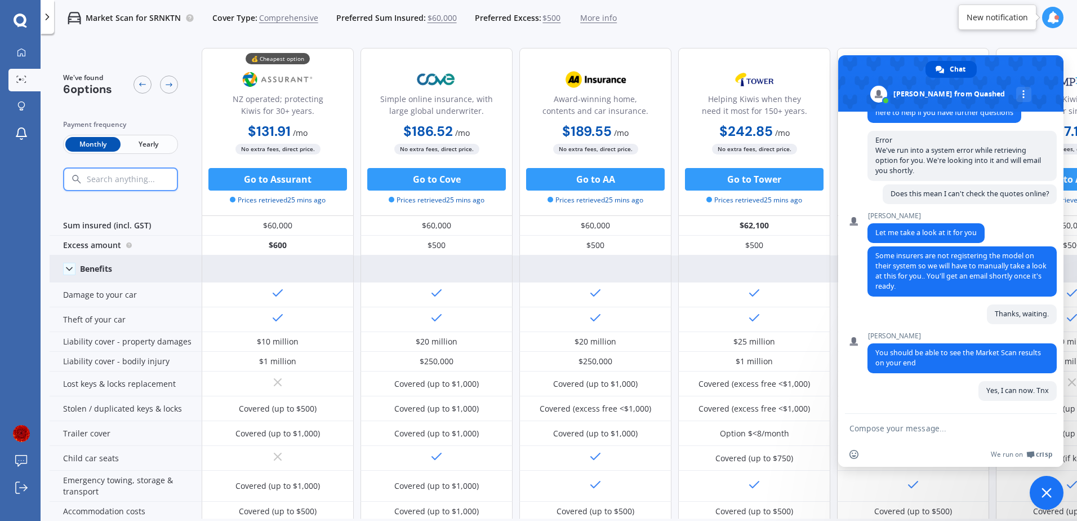
click at [926, 428] on textarea "Compose your message..." at bounding box center [939, 428] width 178 height 10
click at [983, 426] on textarea "Do I just select the Insuerer and" at bounding box center [939, 428] width 178 height 10
type textarea "Do I just select the Insuerer and proceed"
click at [1043, 428] on span "Send" at bounding box center [1044, 428] width 8 height 8
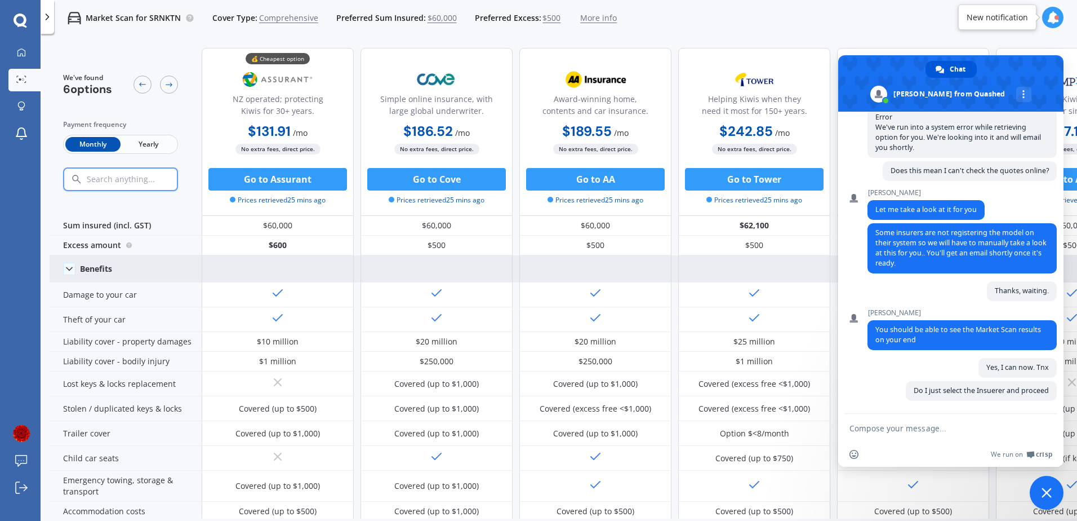
scroll to position [632, 0]
drag, startPoint x: 149, startPoint y: 141, endPoint x: 157, endPoint y: 148, distance: 10.5
click at [149, 141] on span "Yearly" at bounding box center [148, 144] width 55 height 15
click at [96, 144] on span "Monthly" at bounding box center [92, 144] width 55 height 15
click at [139, 85] on icon at bounding box center [142, 84] width 9 height 9
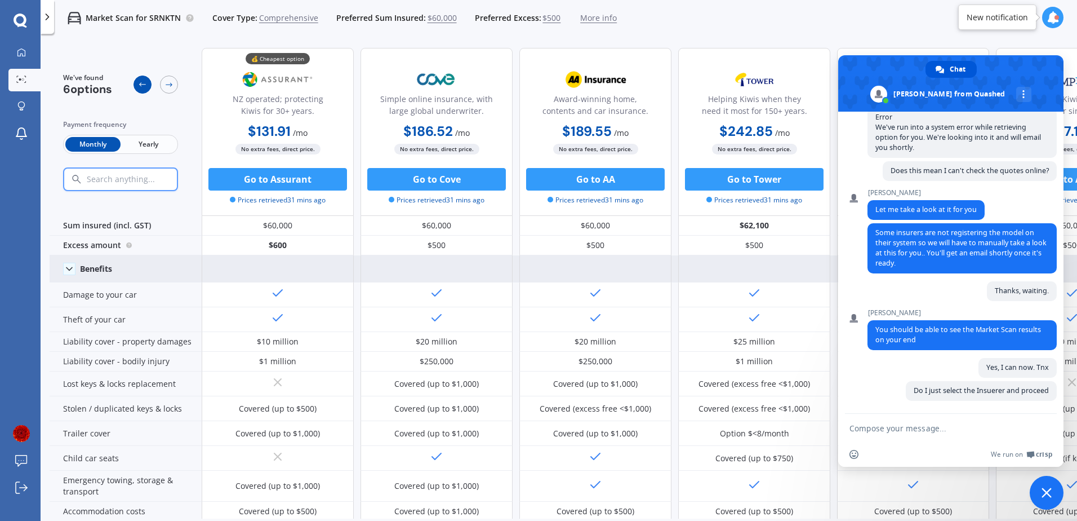
click at [139, 85] on icon at bounding box center [142, 84] width 9 height 9
click at [168, 86] on icon at bounding box center [169, 84] width 9 height 9
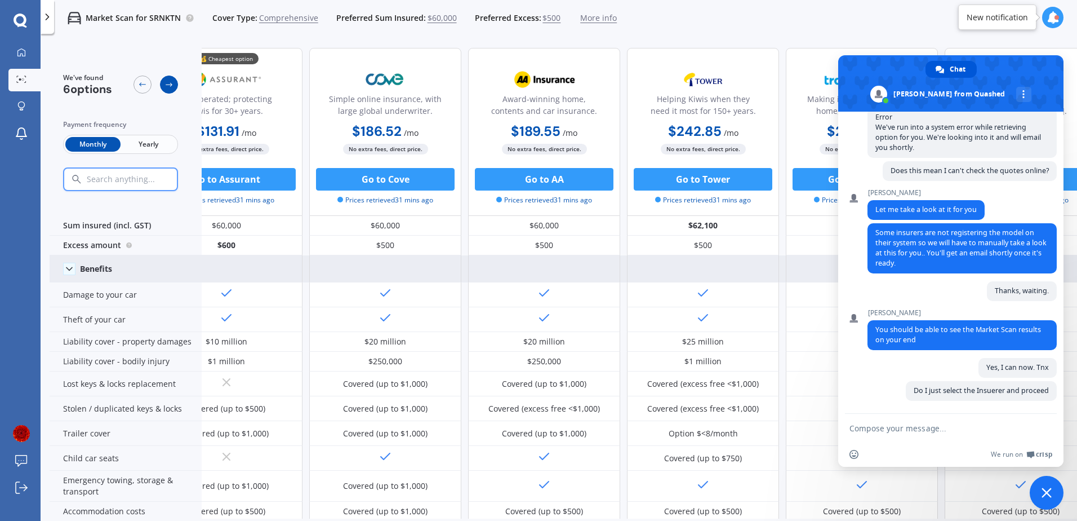
scroll to position [0, 77]
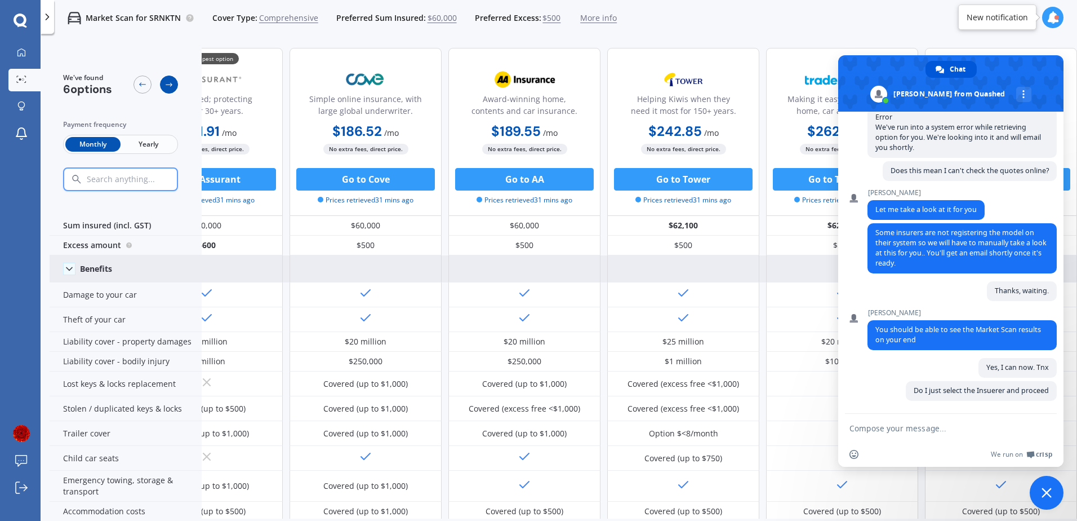
click at [168, 86] on icon at bounding box center [169, 84] width 9 height 9
click at [1043, 477] on span "Close chat" at bounding box center [1047, 493] width 34 height 34
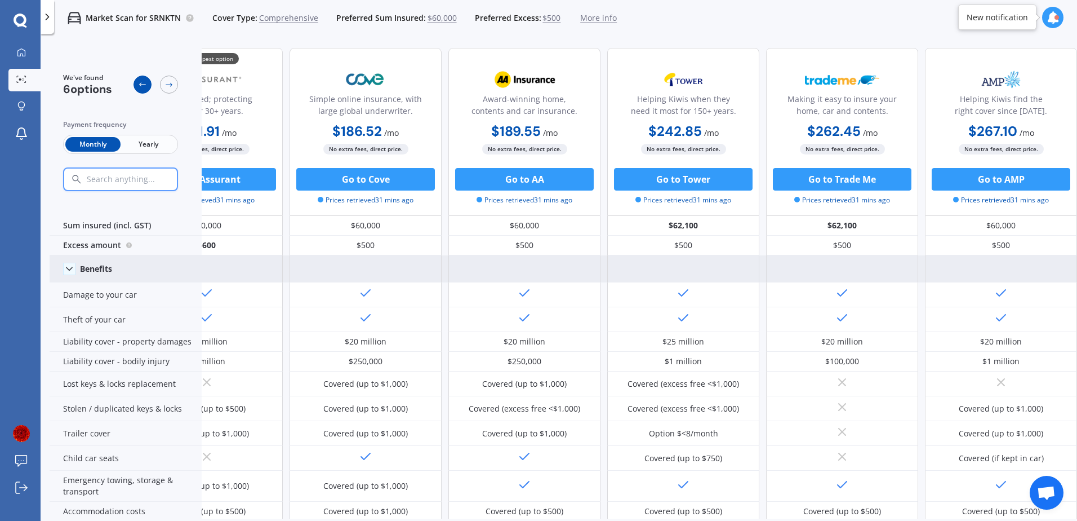
click at [139, 82] on icon at bounding box center [142, 84] width 9 height 9
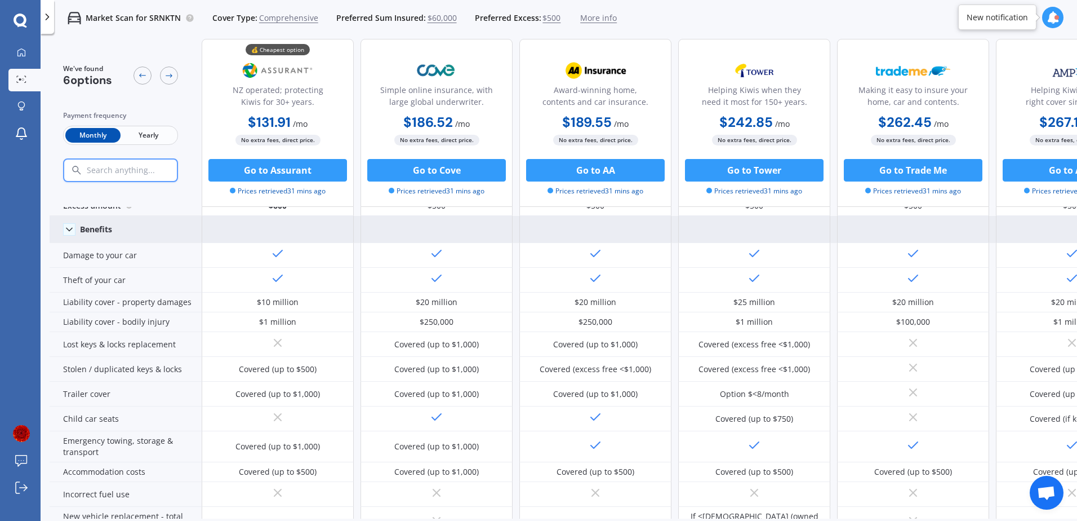
scroll to position [0, 0]
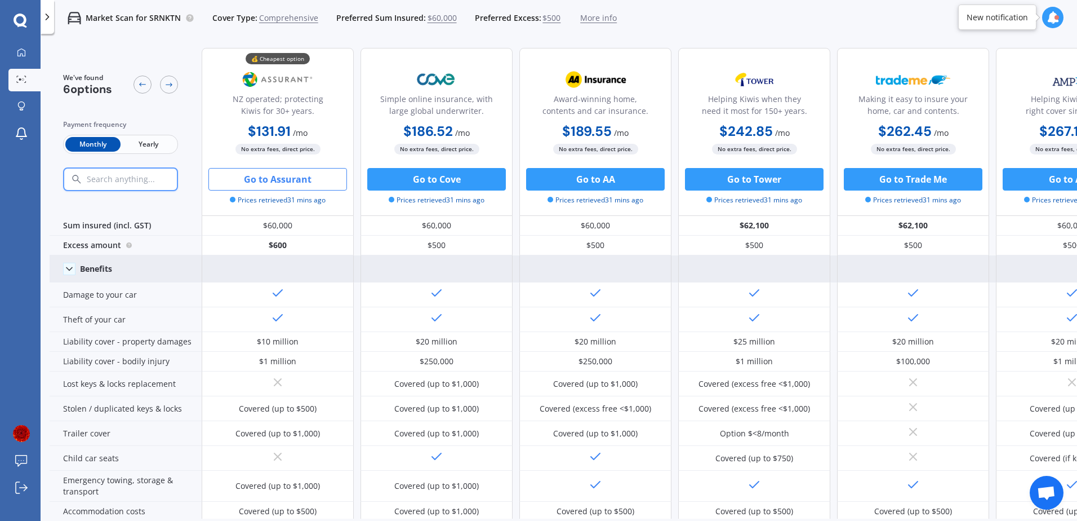
click at [317, 176] on button "Go to Assurant" at bounding box center [278, 179] width 139 height 23
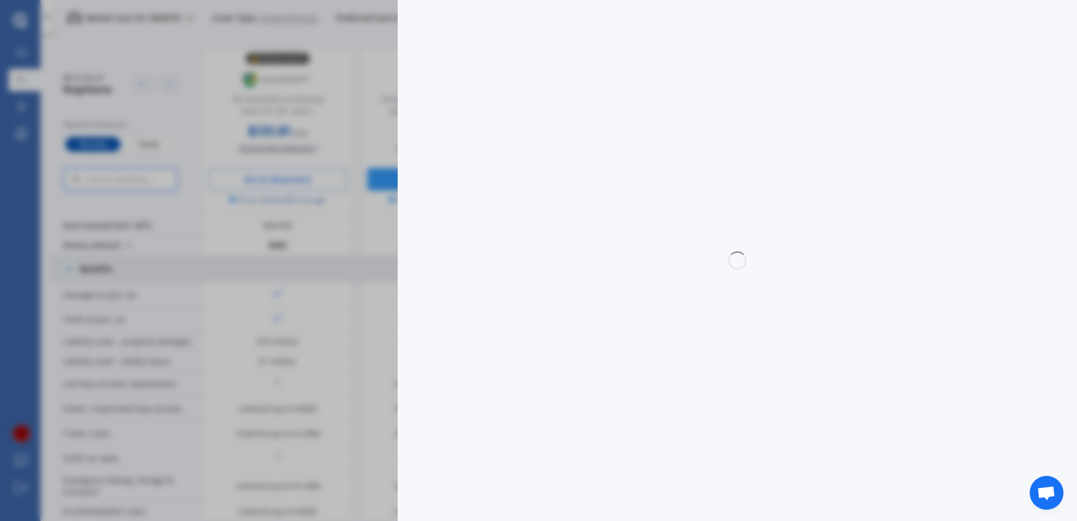
select select "Monthly"
select select "full"
select select "0"
select select "Waitakere"
select select "OMODA"
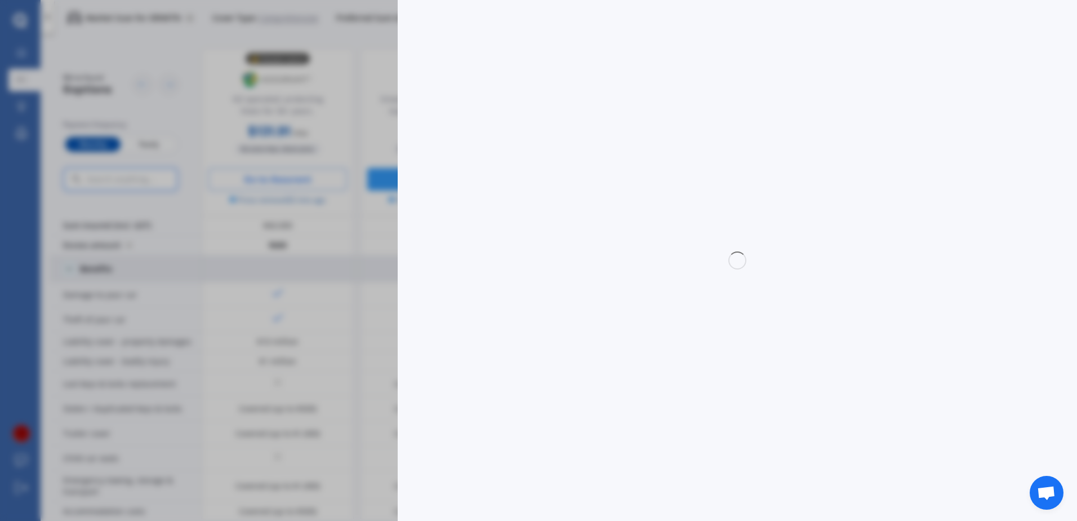
select select "O9"
select select "PHEV"
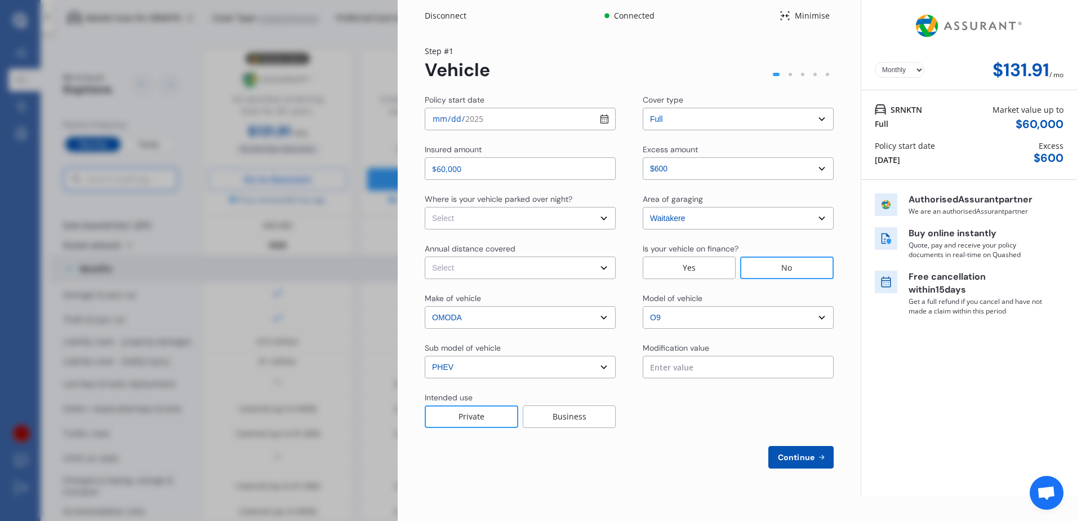
click at [823, 171] on select "Select excess amount $600 $1,100 $1,600" at bounding box center [738, 168] width 191 height 23
click at [840, 185] on div "Yearly Monthly $131.91 / mo Step # 1 Vehicle Policy start date 2025-09-16 Cover…" at bounding box center [629, 264] width 463 height 464
click at [593, 218] on select "Select In a garage On own property On street or road" at bounding box center [520, 218] width 191 height 23
select select "On own property"
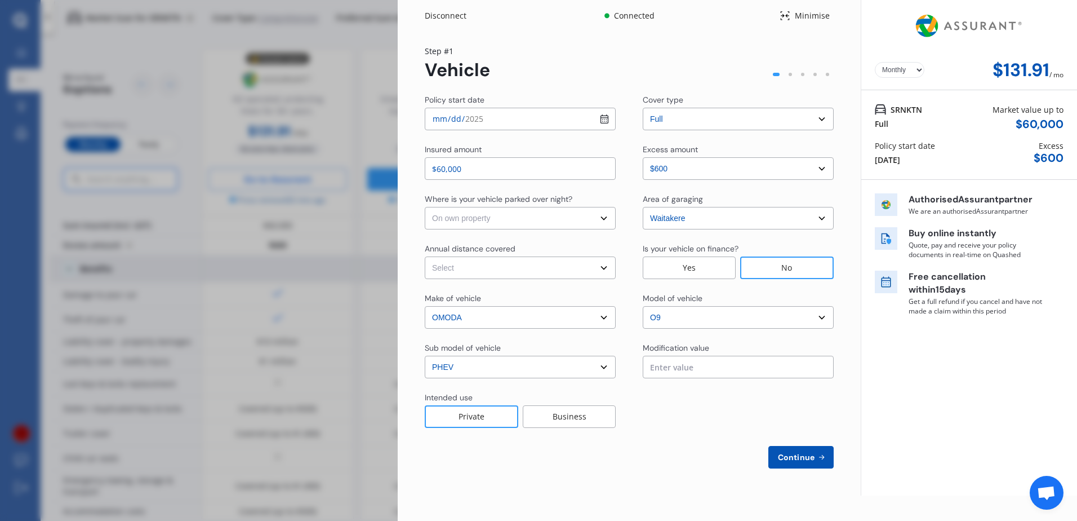
click at [425, 207] on select "Select In a garage On own property On street or road" at bounding box center [520, 218] width 191 height 23
click at [601, 271] on select "Select Low (less than 15,000km per year) Average (15,000-30,000km per year) Hig…" at bounding box center [520, 267] width 191 height 23
click at [624, 236] on div "Policy start date 2025-09-16 Cover type Select cover type 3rd Party Full Insure…" at bounding box center [629, 281] width 409 height 374
click at [605, 120] on input "2025-09-16" at bounding box center [520, 119] width 191 height 23
type input "2025-09-17"
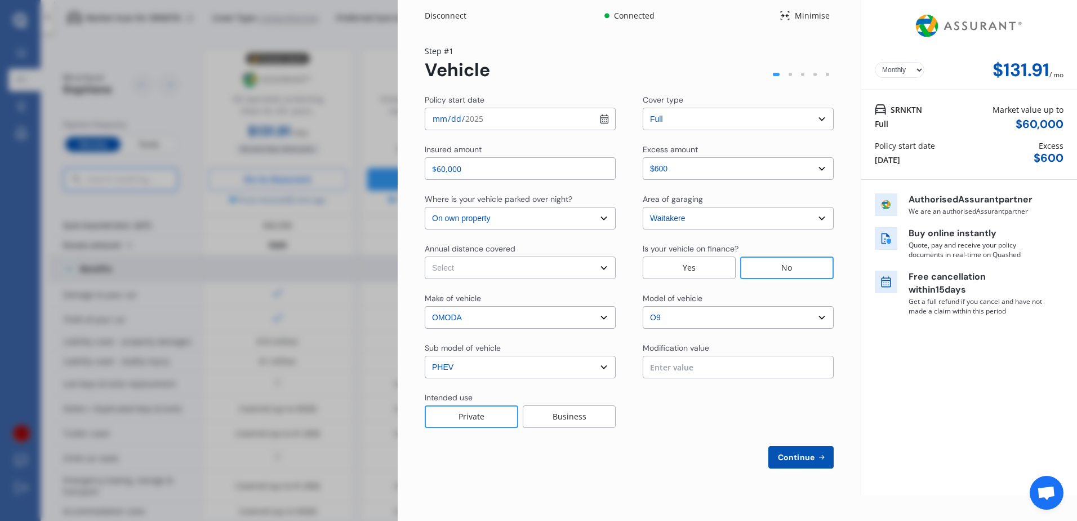
click at [628, 445] on div "Policy start date 2025-09-17 Cover type Select cover type 3rd Party Full Insure…" at bounding box center [629, 281] width 409 height 374
click at [823, 119] on select "Select cover type 3rd Party Full" at bounding box center [738, 119] width 191 height 23
click at [811, 457] on span "Continue" at bounding box center [796, 457] width 41 height 9
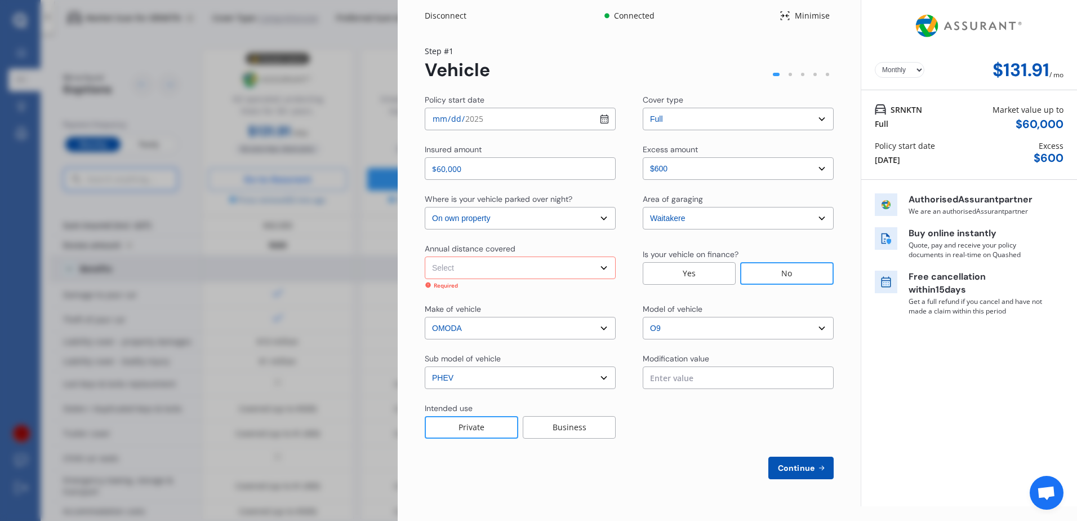
click at [569, 267] on select "Select Low (less than 15,000km per year) Average (15,000-30,000km per year) Hig…" at bounding box center [520, 267] width 191 height 23
select select "15000"
click at [425, 256] on select "Select Low (less than 15,000km per year) Average (15,000-30,000km per year) Hig…" at bounding box center [520, 267] width 191 height 23
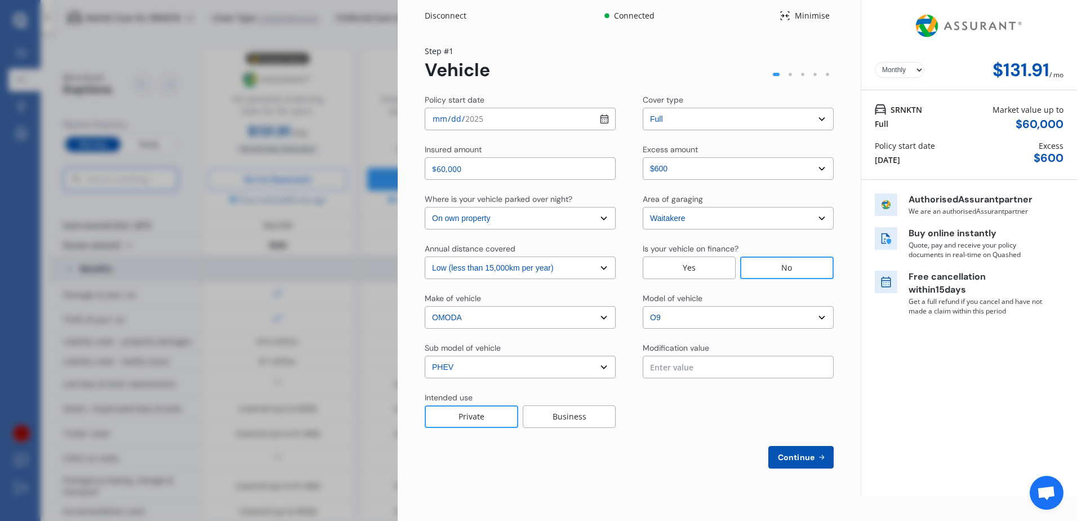
click at [806, 460] on span "Continue" at bounding box center [796, 457] width 41 height 9
select select "Mr"
select select "28"
select select "08"
select select "1974"
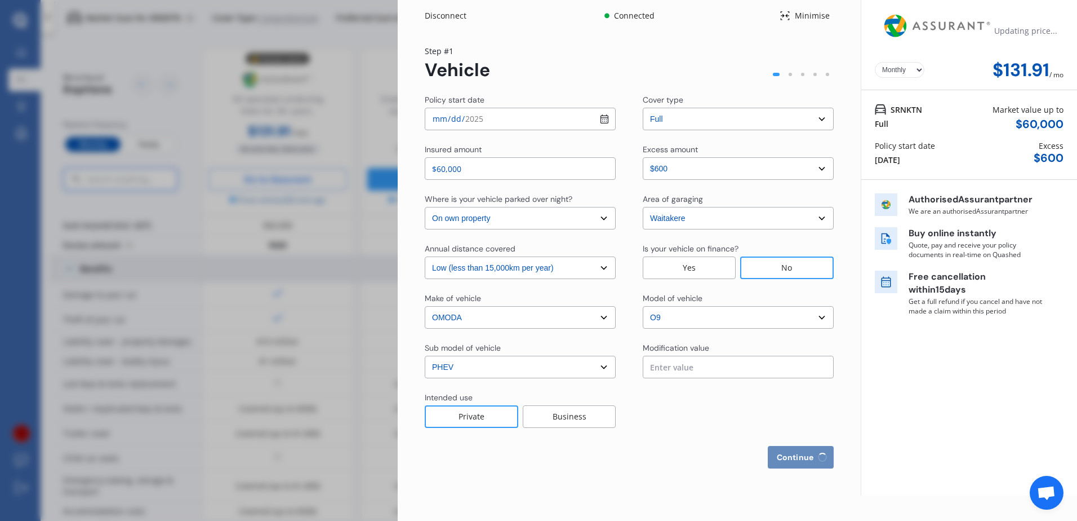
select select "full"
select select "more than 4 years"
select select "New Zealand"
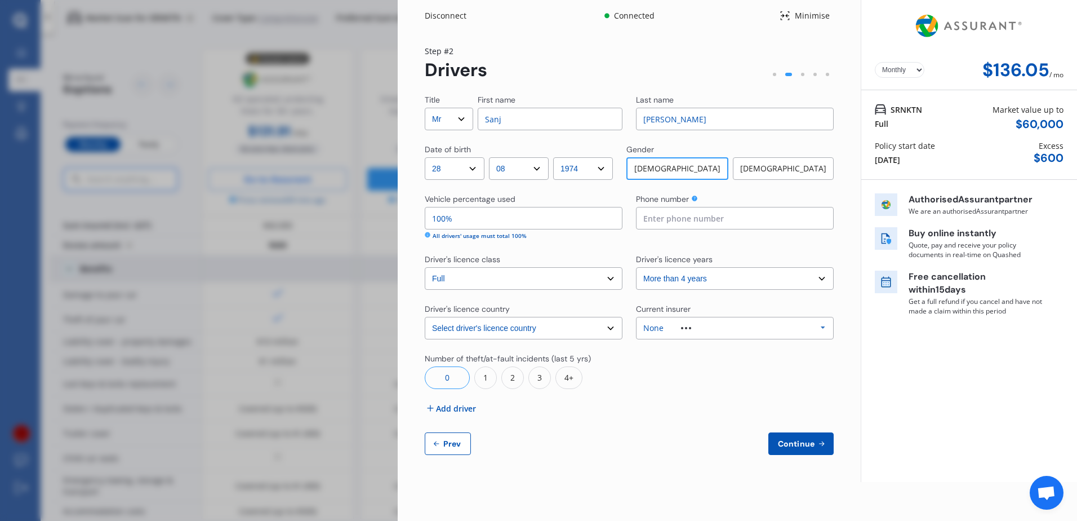
click at [521, 118] on input "Sanj" at bounding box center [550, 119] width 145 height 23
type input "Sanjalesh"
type input "0223089260"
click at [788, 280] on select "Select driver's licence years Less than 1 year 1-2 years 2-4 years More than 4 …" at bounding box center [735, 278] width 198 height 23
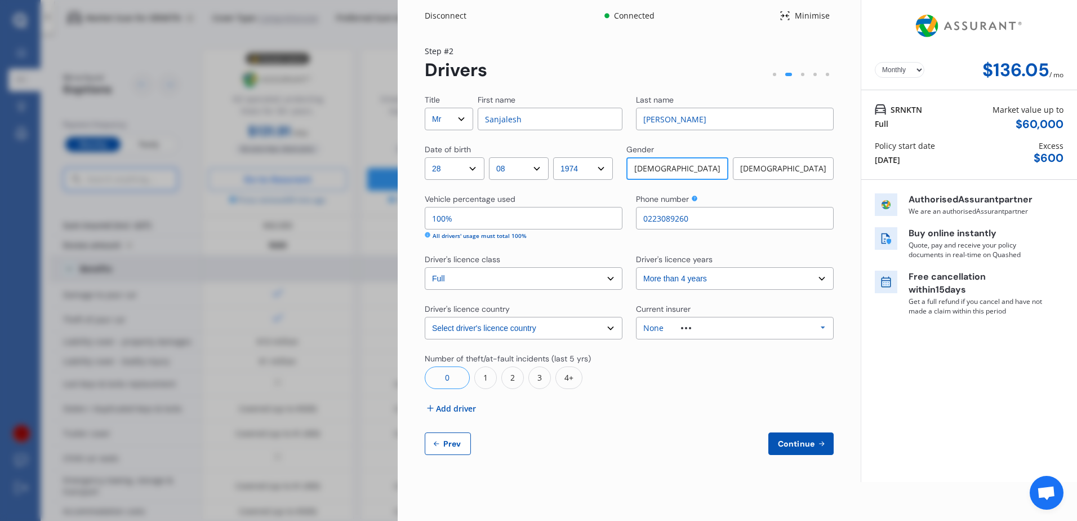
click at [429, 237] on icon at bounding box center [428, 235] width 6 height 6
click at [428, 235] on icon at bounding box center [428, 235] width 6 height 6
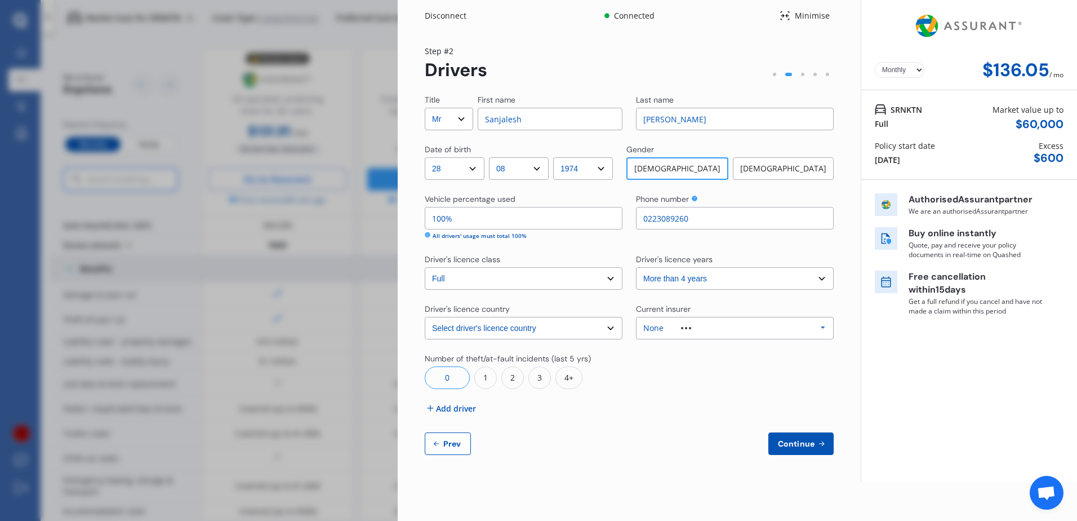
click at [507, 221] on input "100%" at bounding box center [524, 218] width 198 height 23
click at [564, 251] on div "Title Select Mr Mrs Miss Ms Dr First name Sanjalesh Last name Kumar Date of bir…" at bounding box center [629, 274] width 409 height 361
drag, startPoint x: 441, startPoint y: 221, endPoint x: 407, endPoint y: 219, distance: 34.4
click at [407, 219] on div "Yearly Monthly $136.05 / mo Step # 2 Drivers Title Select Mr Mrs Miss Ms Dr Fir…" at bounding box center [629, 257] width 463 height 450
click at [601, 245] on div "Title Select Mr Mrs Miss Ms Dr First name Sanjalesh Last name Kumar Date of bir…" at bounding box center [629, 274] width 409 height 361
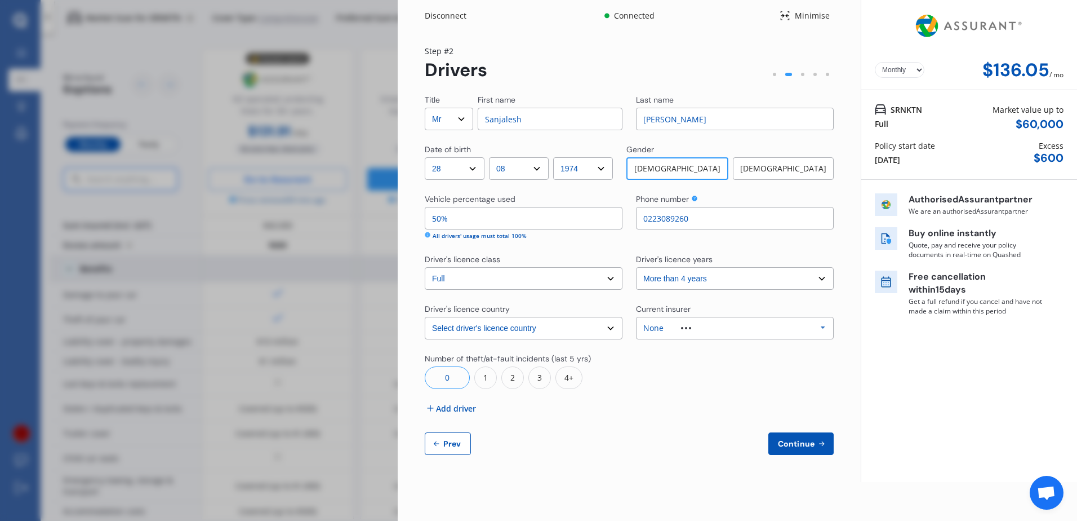
click at [791, 445] on span "Continue" at bounding box center [796, 443] width 41 height 9
drag, startPoint x: 436, startPoint y: 219, endPoint x: 424, endPoint y: 217, distance: 12.0
click at [424, 217] on div "Yearly Monthly $136.05 / mo Step # 2 Drivers Title Select Mr Mrs Miss Ms Dr Fir…" at bounding box center [629, 257] width 463 height 450
type input "100%"
click at [716, 391] on div "Title Select Mr Mrs Miss Ms Dr First name Sanjalesh Last name Kumar Date of bir…" at bounding box center [629, 274] width 409 height 361
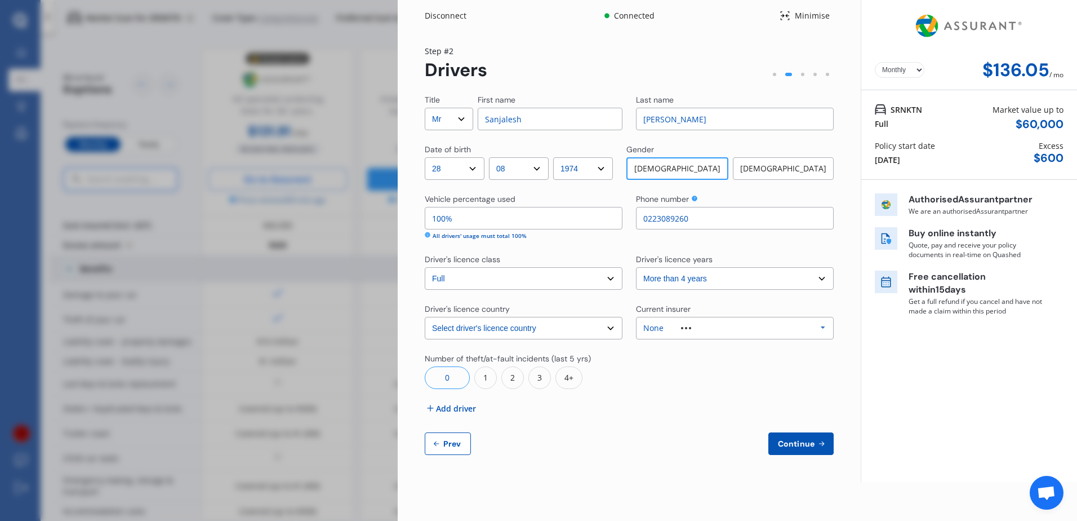
click at [789, 446] on span "Continue" at bounding box center [796, 443] width 41 height 9
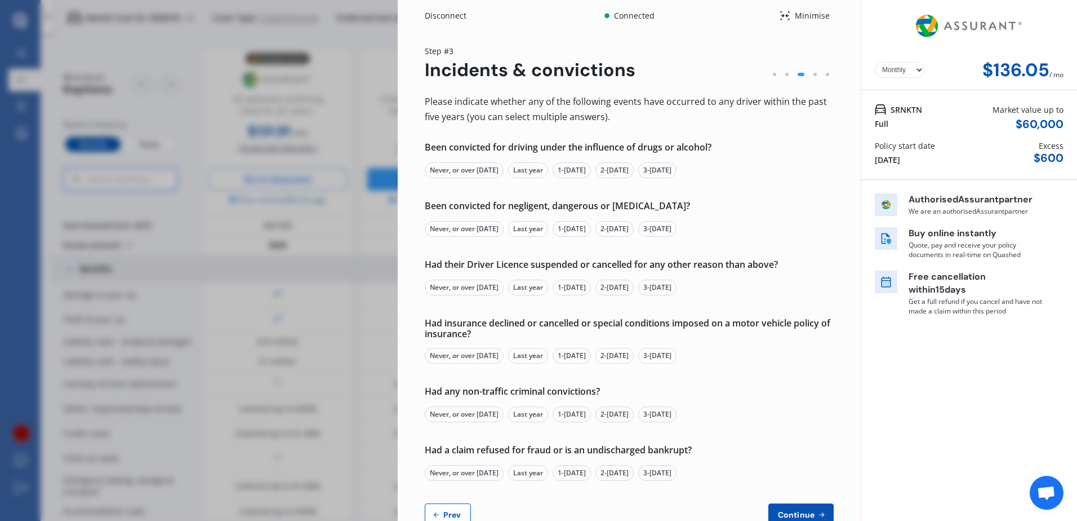
click at [449, 168] on div "Never, or over 5 yrs ago" at bounding box center [464, 170] width 79 height 16
drag, startPoint x: 459, startPoint y: 228, endPoint x: 471, endPoint y: 241, distance: 17.9
click at [459, 228] on div "Never, or over 5 yrs ago" at bounding box center [464, 229] width 79 height 16
click at [470, 283] on div "Never, or over 5 yrs ago" at bounding box center [464, 288] width 79 height 16
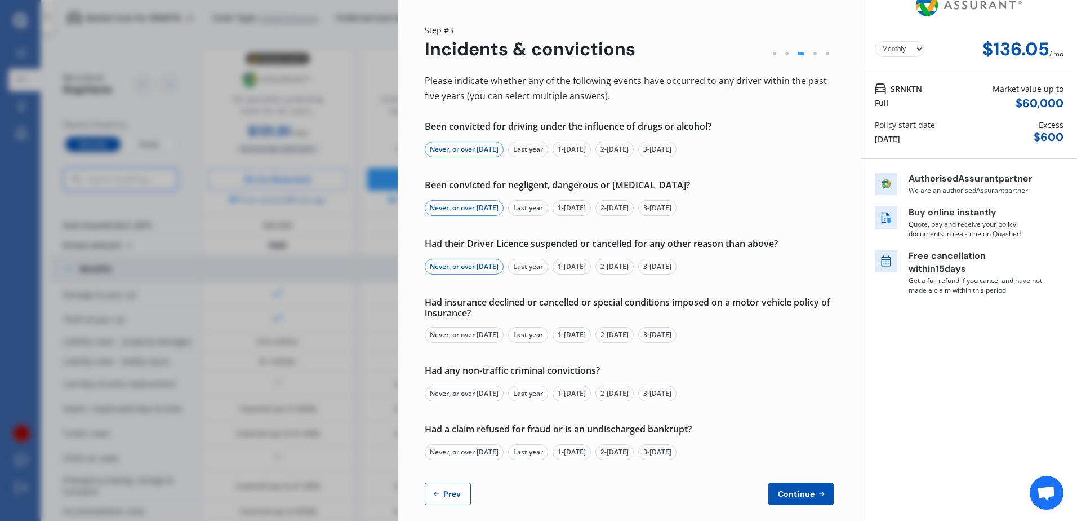
scroll to position [32, 0]
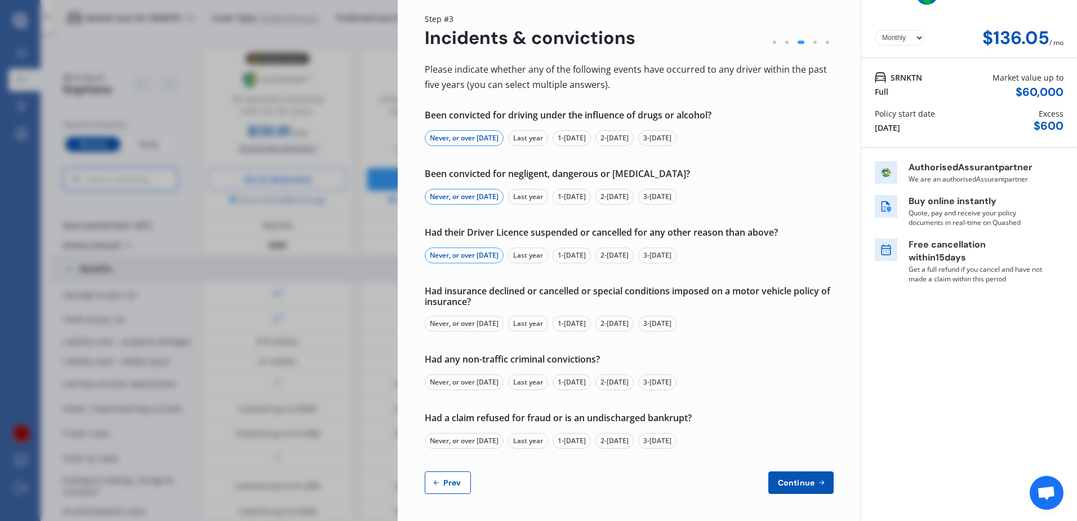
click at [463, 321] on div "Never, or over 5 yrs ago" at bounding box center [464, 324] width 79 height 16
click at [477, 380] on div "Never, or over 5 yrs ago" at bounding box center [464, 382] width 79 height 16
click at [478, 443] on div "Never, or over 5 yrs ago" at bounding box center [464, 441] width 79 height 16
click at [798, 484] on span "Continue" at bounding box center [796, 482] width 41 height 9
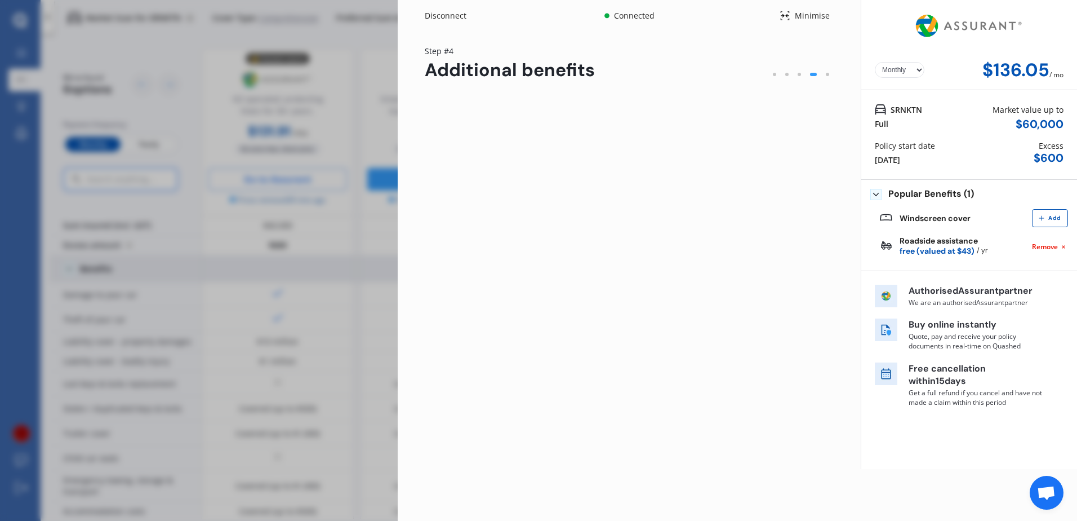
scroll to position [0, 0]
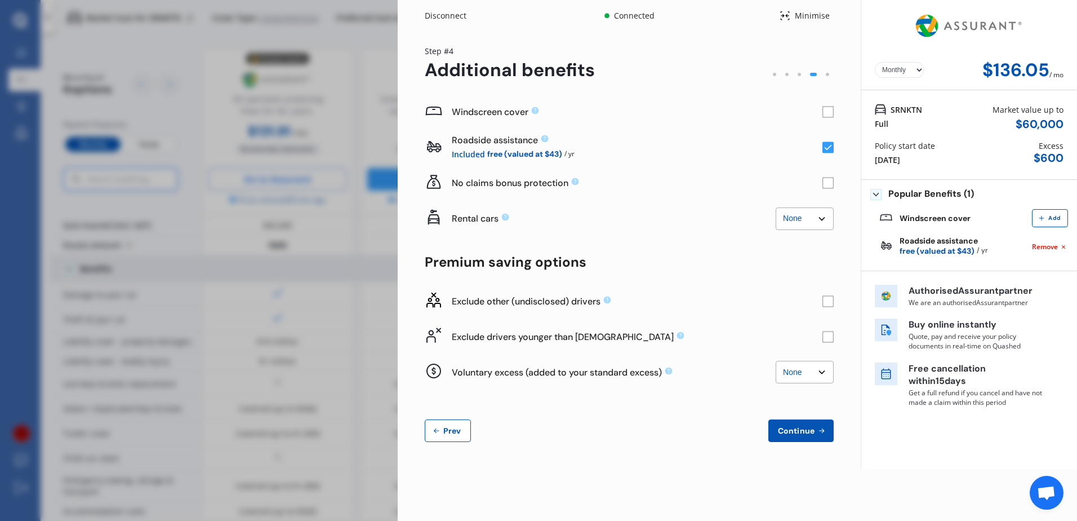
click at [829, 111] on rect at bounding box center [828, 112] width 11 height 11
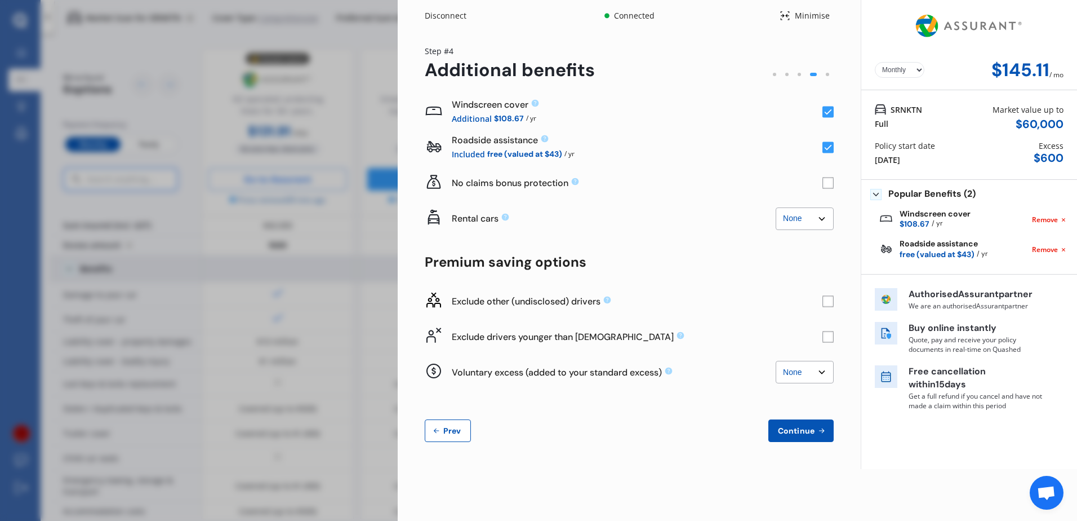
click at [1064, 250] on icon at bounding box center [1063, 249] width 3 height 3
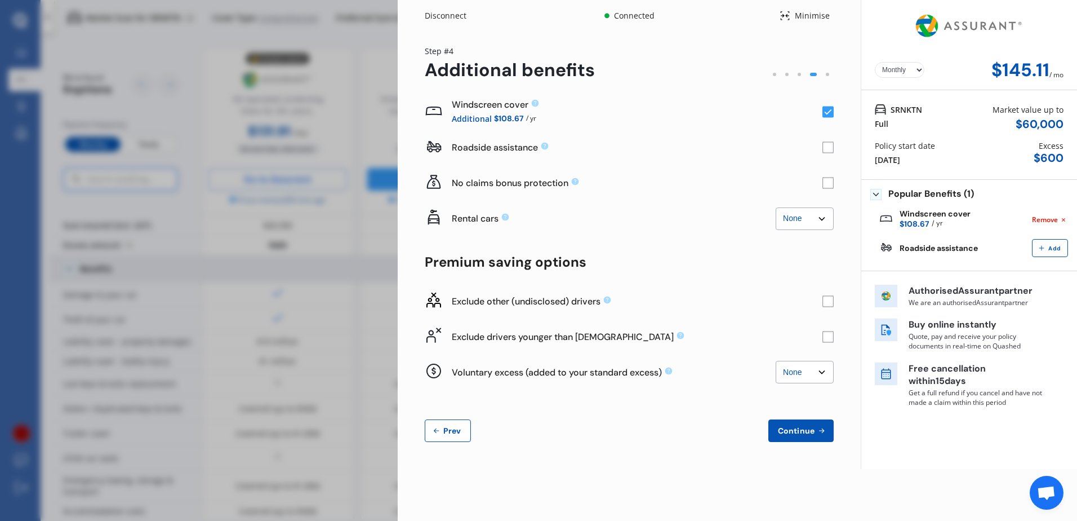
click at [824, 181] on rect at bounding box center [828, 183] width 11 height 11
click at [827, 220] on select "None $2,500 $5,000" at bounding box center [805, 218] width 58 height 23
click at [776, 207] on select "None $2,500 $5,000" at bounding box center [805, 218] width 58 height 23
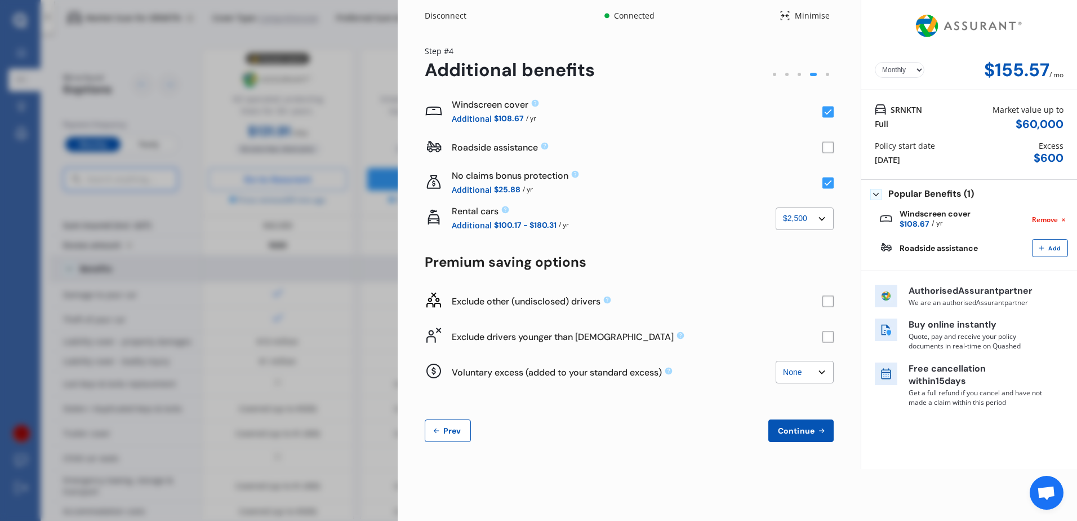
click at [827, 183] on rect at bounding box center [828, 183] width 11 height 11
click at [826, 183] on rect at bounding box center [828, 183] width 11 height 11
click at [828, 112] on rect at bounding box center [828, 112] width 11 height 11
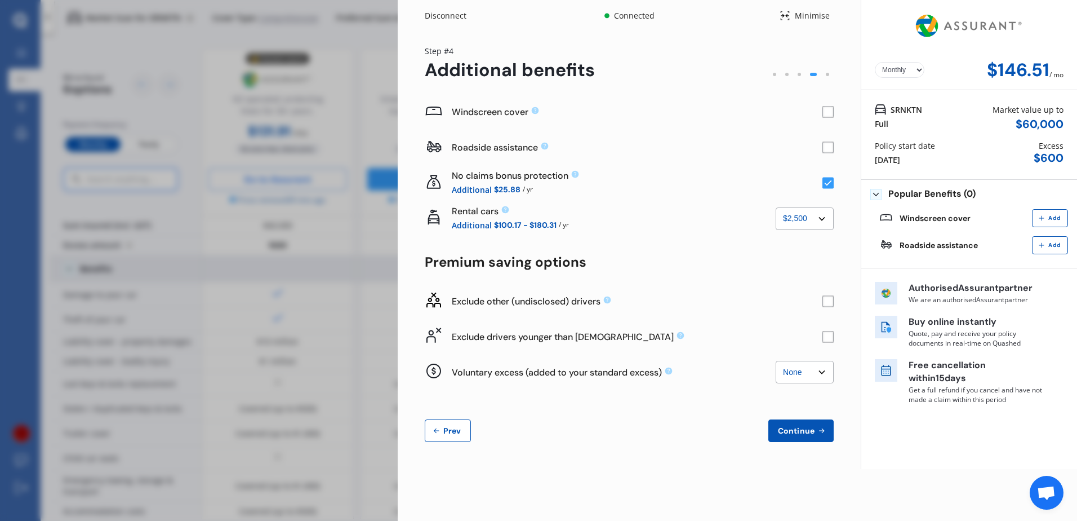
click at [828, 112] on rect at bounding box center [828, 112] width 11 height 11
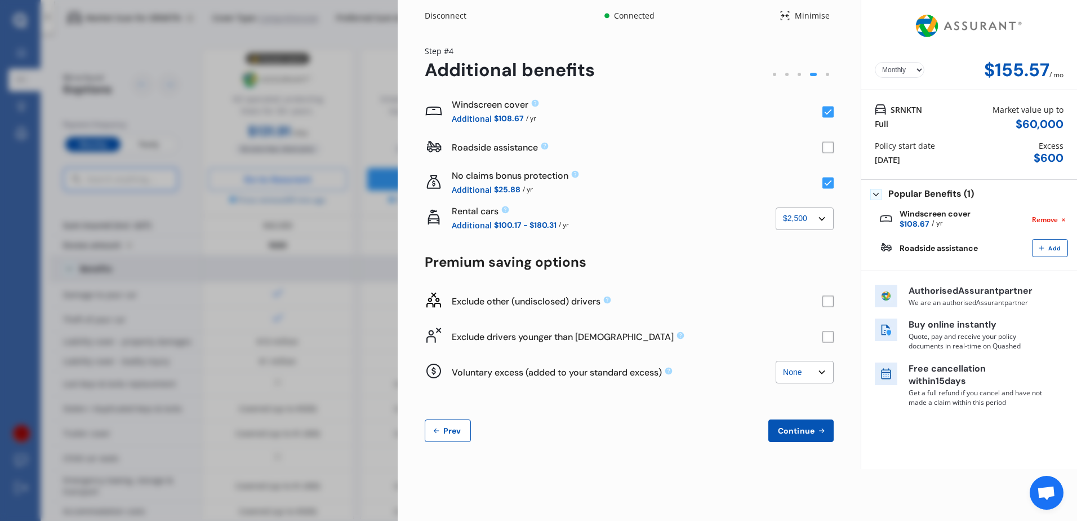
click at [828, 112] on rect at bounding box center [828, 112] width 11 height 11
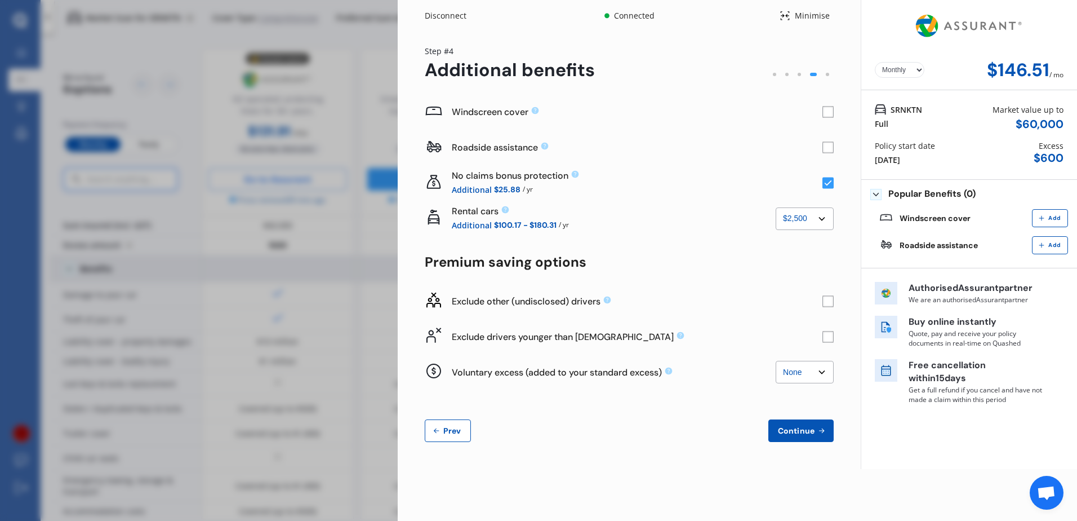
click at [828, 112] on rect at bounding box center [828, 112] width 11 height 11
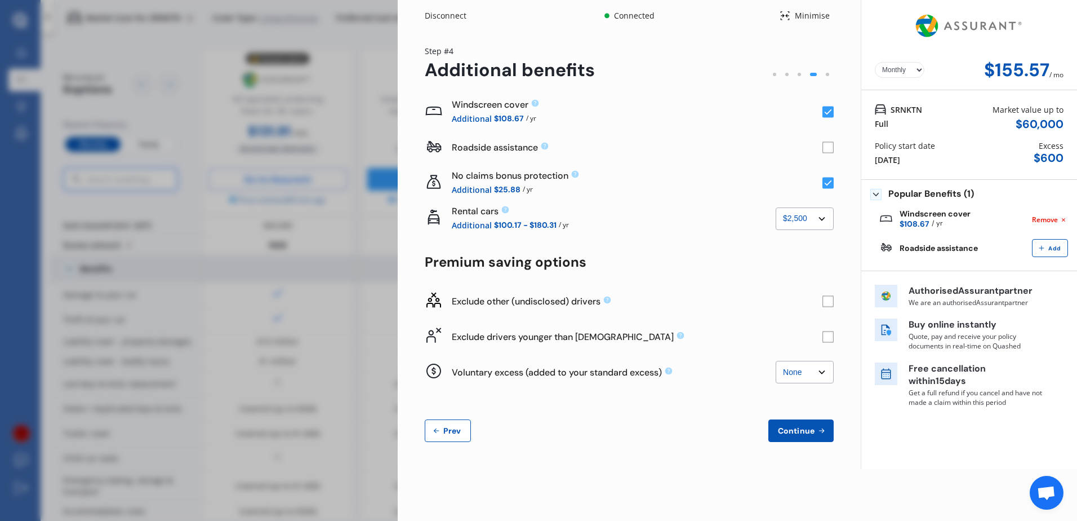
click at [726, 247] on div "Windscreen cover Additional $108.67 / yr Roadside assistance No claims bonus pr…" at bounding box center [629, 268] width 409 height 348
click at [821, 219] on select "None $2,500 $5,000" at bounding box center [805, 218] width 58 height 23
click at [776, 207] on select "None $2,500 $5,000" at bounding box center [805, 218] width 58 height 23
click at [693, 215] on div "Rental cars" at bounding box center [614, 218] width 324 height 12
click at [830, 304] on rect at bounding box center [828, 300] width 11 height 11
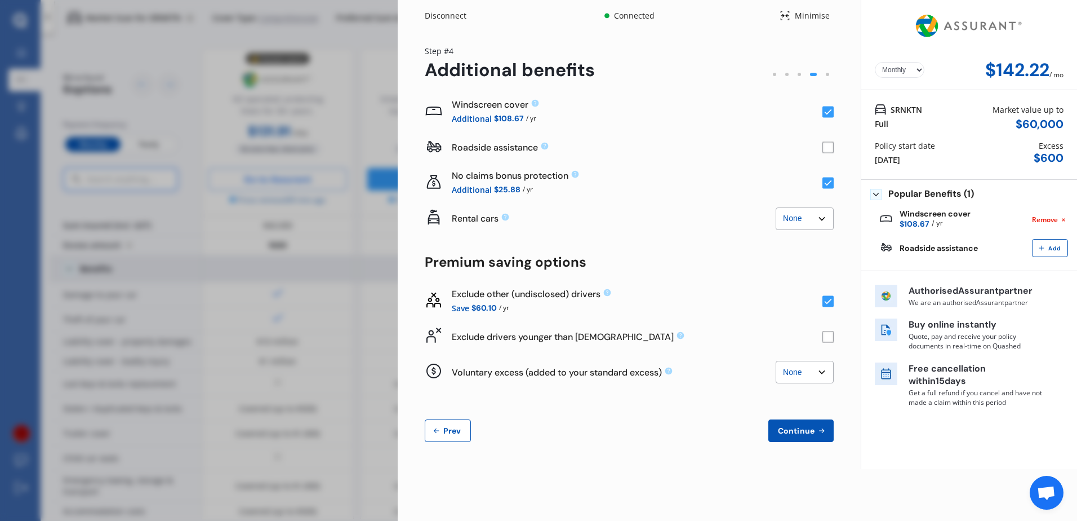
click at [830, 304] on rect at bounding box center [828, 300] width 11 height 11
click at [828, 338] on rect at bounding box center [828, 336] width 11 height 11
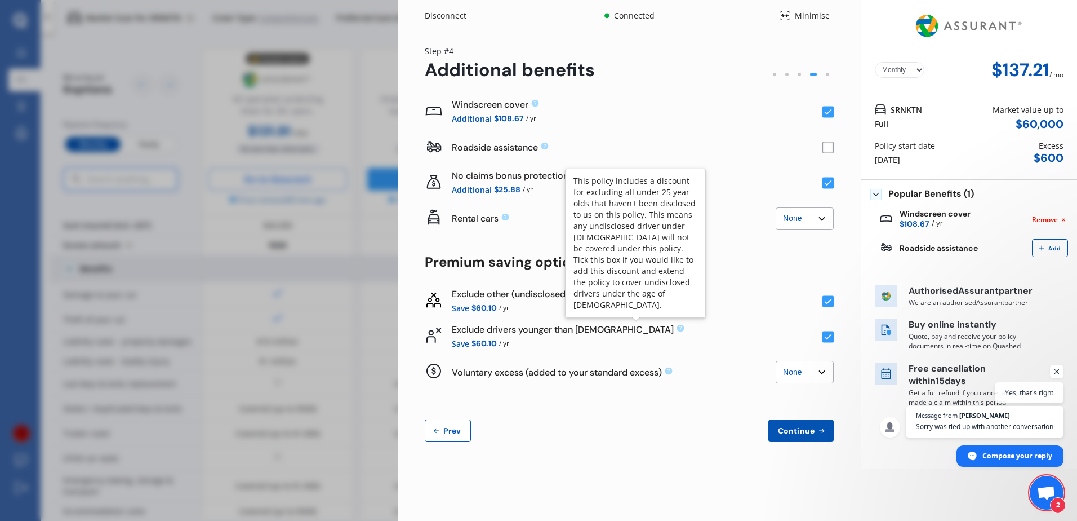
scroll to position [694, 0]
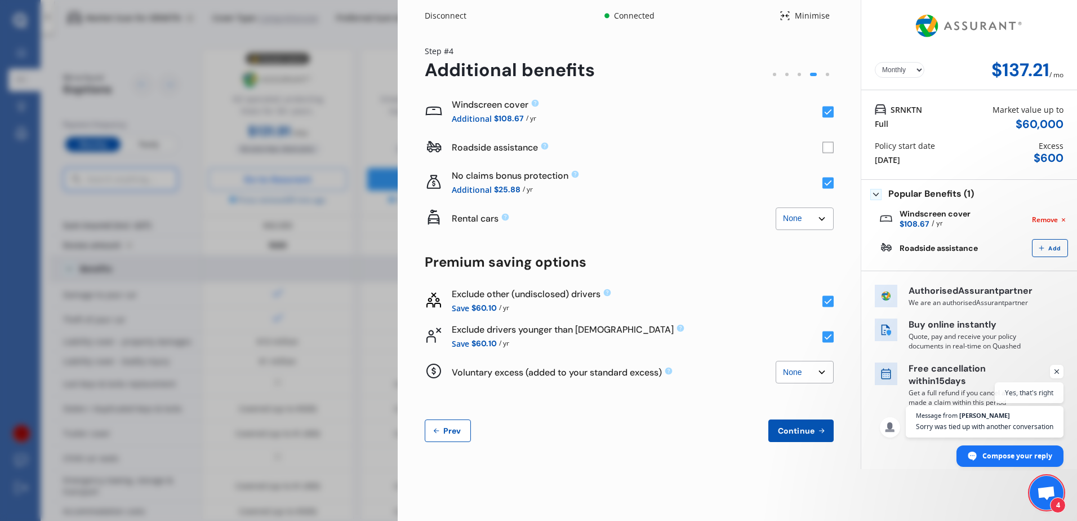
click at [821, 371] on select "None $500 $1,000" at bounding box center [805, 372] width 58 height 23
click at [683, 314] on div "Exclude other (undisclosed) drivers Save $60.10 / yr" at bounding box center [629, 301] width 409 height 36
click at [1013, 498] on div "Disconnect Connected Minimise Yearly Monthly $137.21 / mo Step # 4 Additional b…" at bounding box center [738, 260] width 680 height 521
click at [1057, 369] on span "Open chat" at bounding box center [1057, 372] width 14 height 14
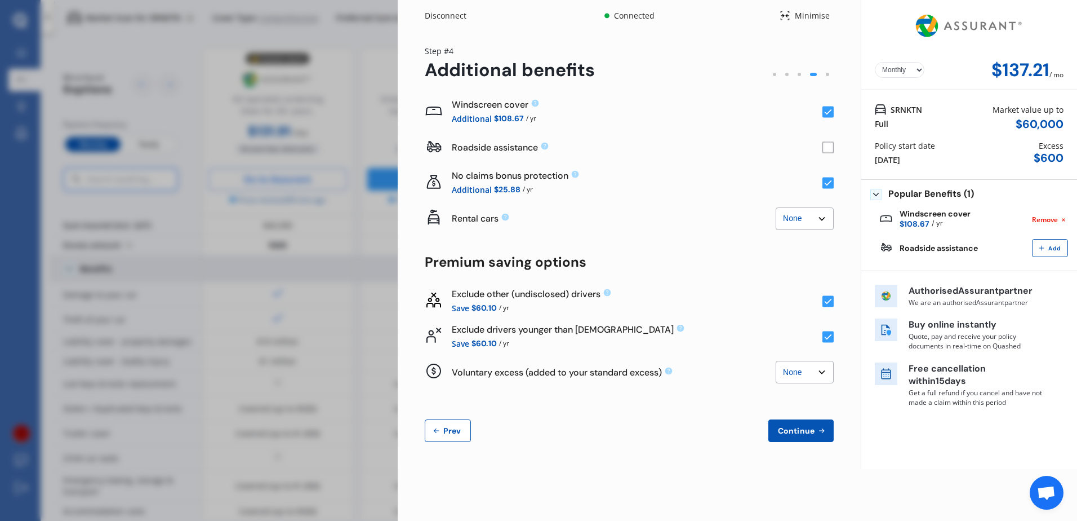
click at [824, 221] on select "None $2,500 $5,000" at bounding box center [805, 218] width 58 height 23
click at [776, 207] on select "None $2,500 $5,000" at bounding box center [805, 218] width 58 height 23
click at [818, 220] on select "None $2,500 $5,000" at bounding box center [805, 218] width 58 height 23
click at [776, 207] on select "None $2,500 $5,000" at bounding box center [805, 218] width 58 height 23
click at [823, 218] on select "None $2,500 $5,000" at bounding box center [805, 218] width 58 height 23
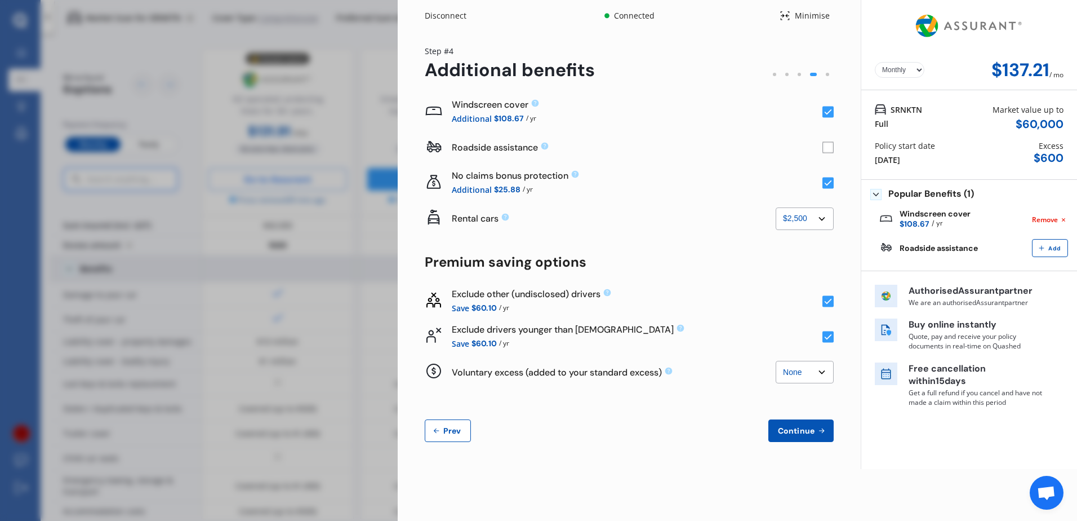
click at [776, 207] on select "None $2,500 $5,000" at bounding box center [805, 218] width 58 height 23
click at [748, 256] on div "Premium saving options" at bounding box center [629, 262] width 409 height 16
click at [831, 183] on rect at bounding box center [828, 183] width 11 height 11
click at [820, 219] on select "None $2,500 $5,000" at bounding box center [805, 218] width 58 height 23
click at [776, 207] on select "None $2,500 $5,000" at bounding box center [805, 218] width 58 height 23
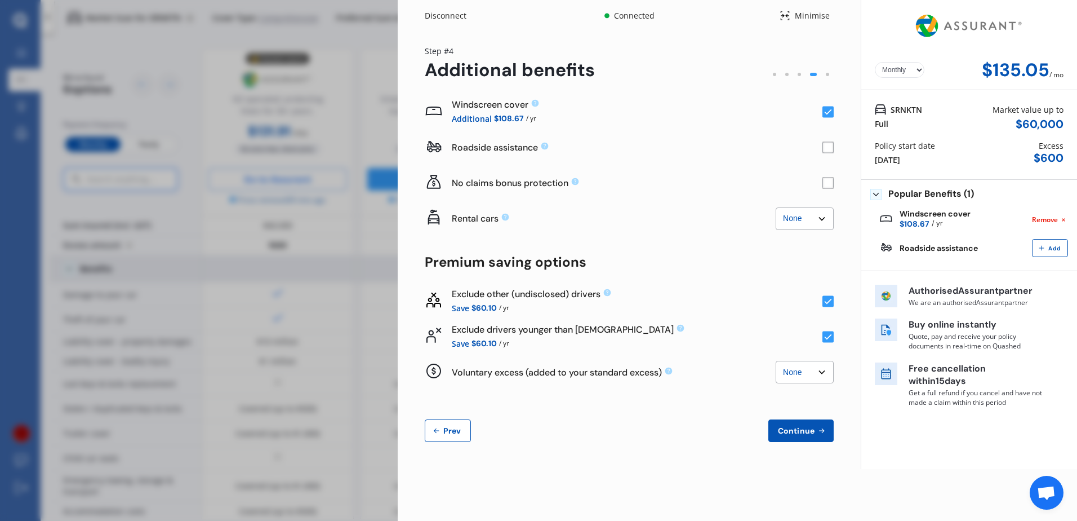
click at [825, 219] on select "None $2,500 $5,000" at bounding box center [805, 218] width 58 height 23
click at [776, 207] on select "None $2,500 $5,000" at bounding box center [805, 218] width 58 height 23
click at [821, 220] on select "None $2,500 $5,000" at bounding box center [805, 218] width 58 height 23
click at [776, 207] on select "None $2,500 $5,000" at bounding box center [805, 218] width 58 height 23
click at [828, 148] on rect at bounding box center [828, 147] width 11 height 11
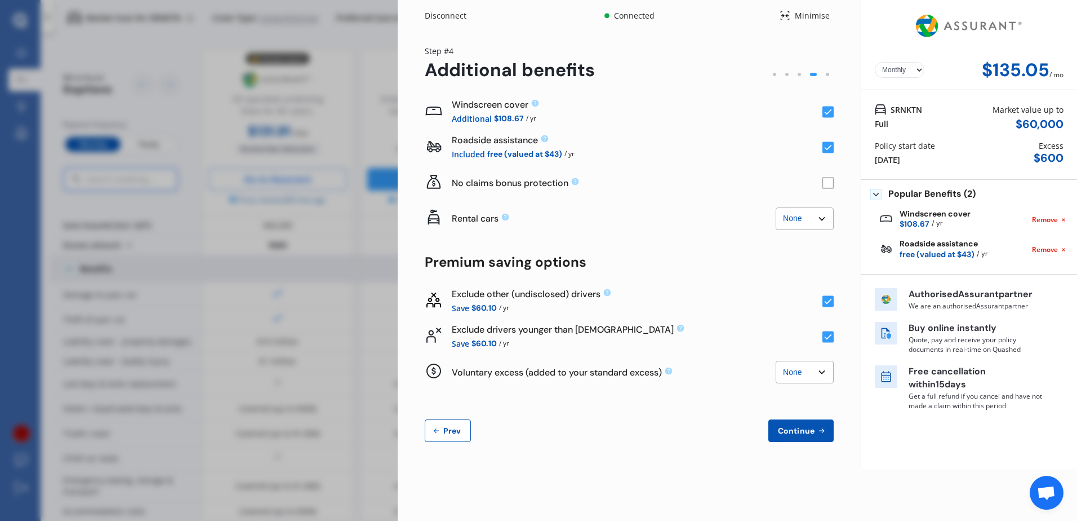
click at [828, 148] on rect at bounding box center [828, 147] width 11 height 11
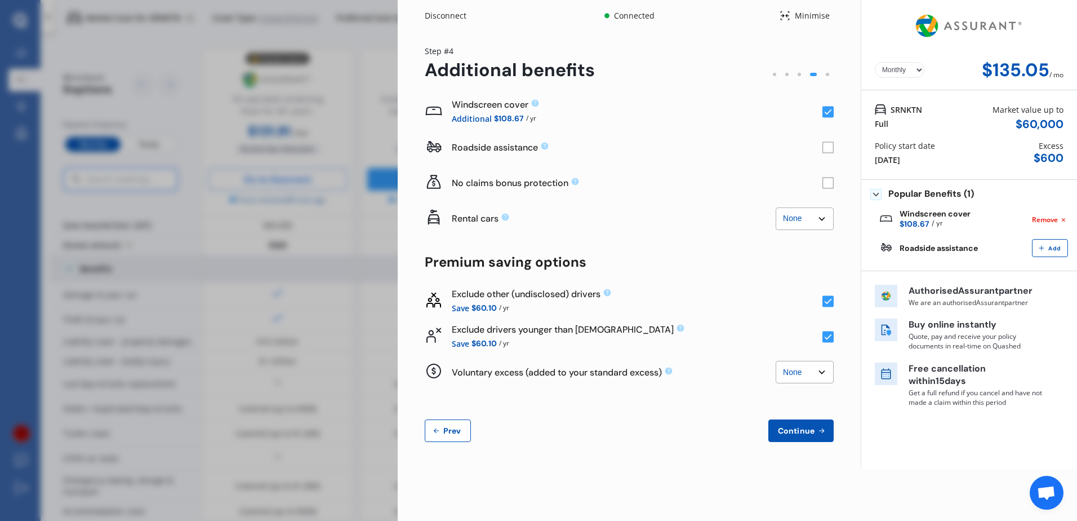
click at [828, 148] on rect at bounding box center [828, 147] width 11 height 11
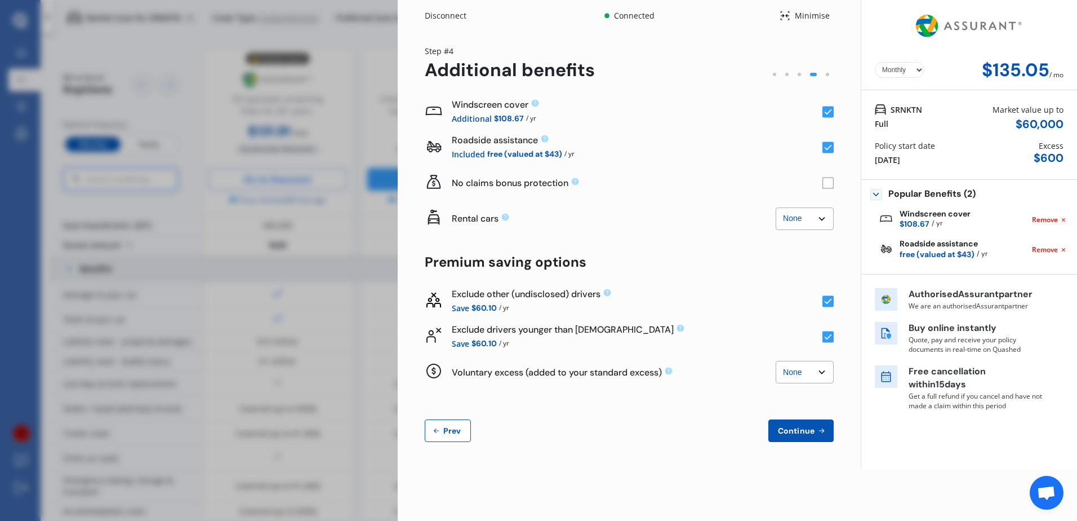
click at [828, 185] on rect at bounding box center [828, 183] width 11 height 11
click at [828, 185] on icon at bounding box center [828, 183] width 7 height 6
click at [828, 185] on rect at bounding box center [828, 183] width 11 height 11
click at [828, 185] on icon at bounding box center [828, 183] width 7 height 6
click at [819, 219] on select "None $2,500 $5,000" at bounding box center [805, 218] width 58 height 23
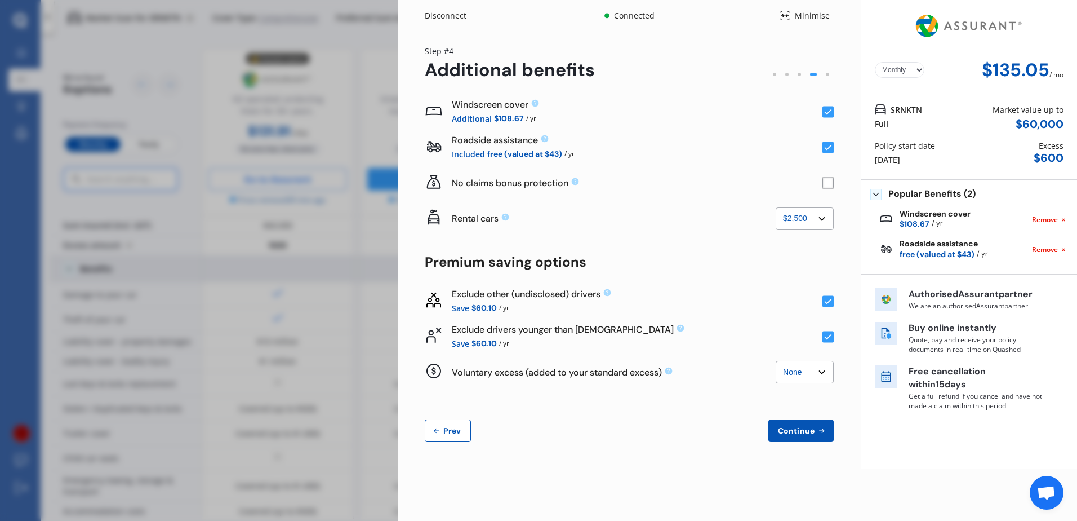
click at [776, 207] on select "None $2,500 $5,000" at bounding box center [805, 218] width 58 height 23
click at [824, 217] on select "None $2,500 $5,000" at bounding box center [805, 218] width 58 height 23
select select "0"
click at [776, 207] on select "None $2,500 $5,000" at bounding box center [805, 218] width 58 height 23
click at [722, 260] on div "Premium saving options" at bounding box center [629, 262] width 409 height 16
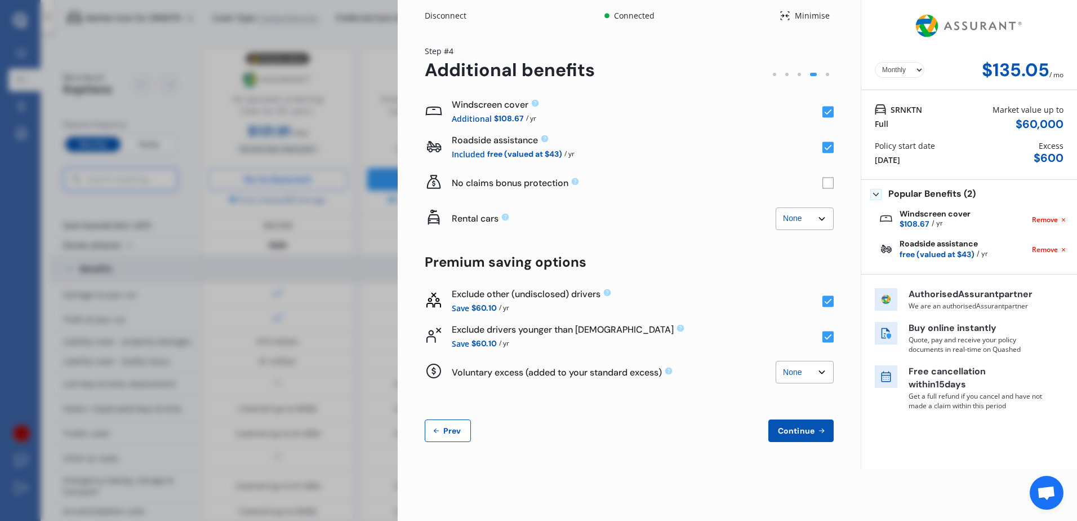
click at [804, 429] on span "Continue" at bounding box center [796, 430] width 41 height 9
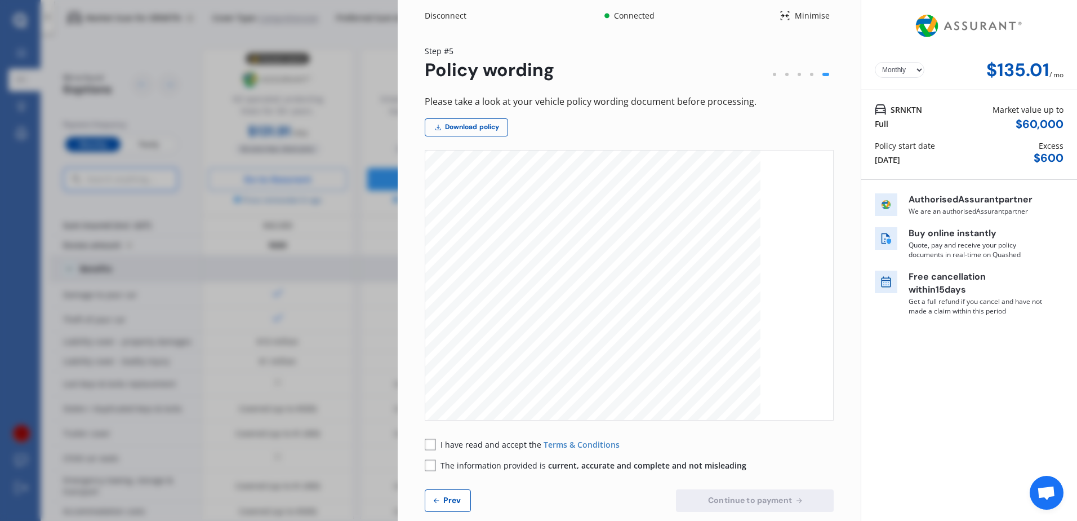
scroll to position [4452, 0]
click at [429, 445] on rect at bounding box center [430, 443] width 11 height 11
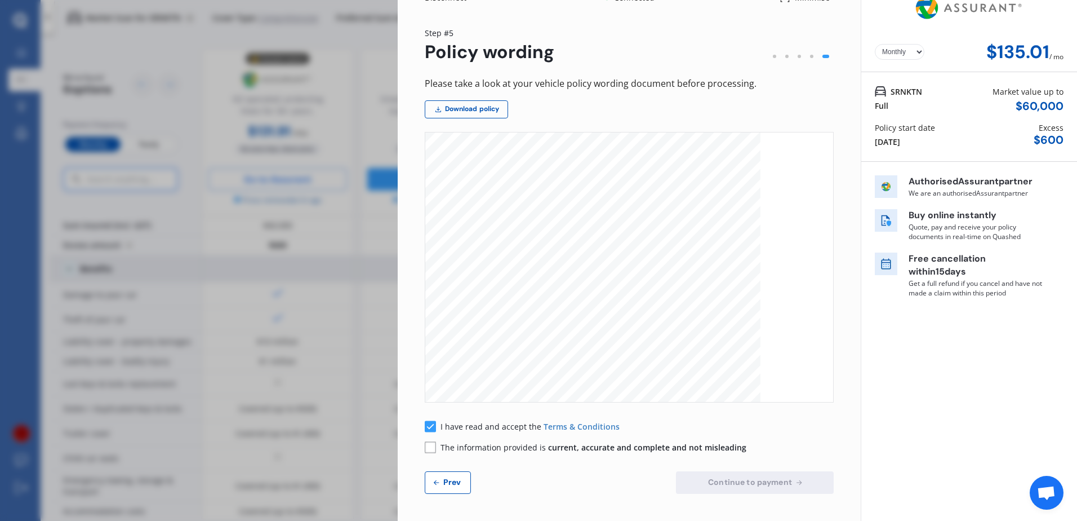
click at [429, 448] on rect at bounding box center [430, 446] width 11 height 11
click at [749, 482] on span "Continue to payment" at bounding box center [750, 481] width 88 height 9
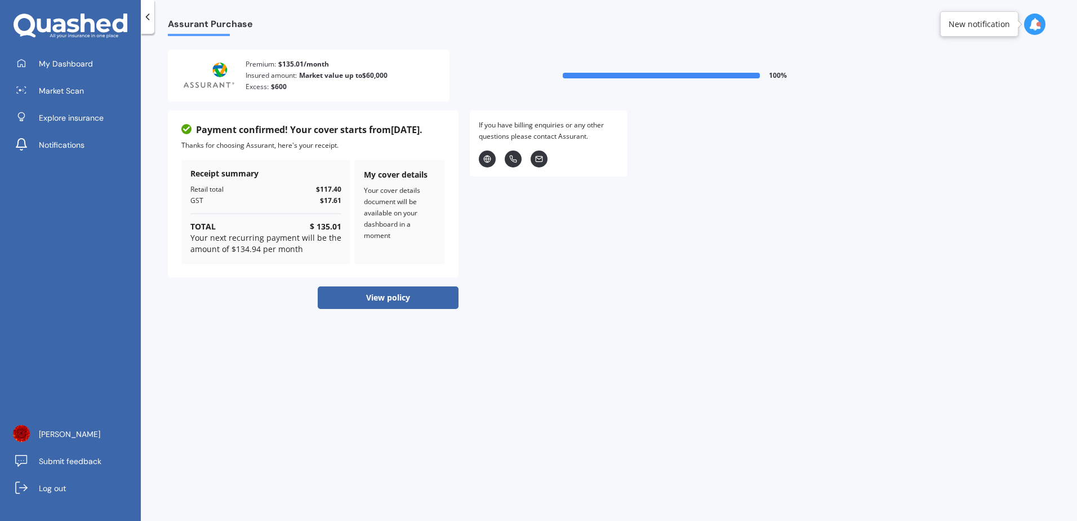
click at [416, 293] on button "View policy" at bounding box center [388, 297] width 141 height 23
